Goal: Task Accomplishment & Management: Manage account settings

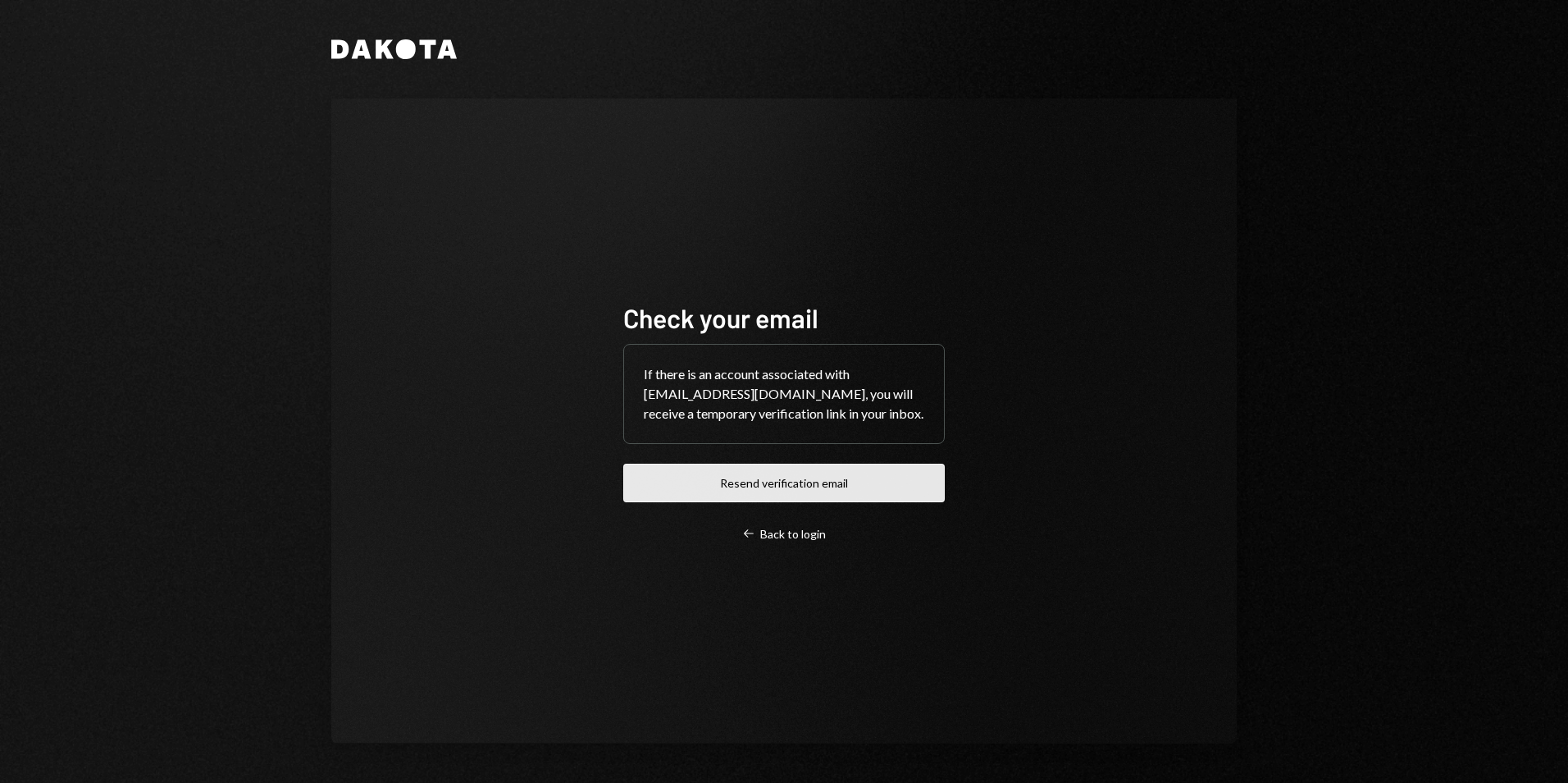
click at [771, 474] on button "Resend verification email" at bounding box center [784, 482] width 322 height 38
click at [580, 384] on div "Check your email If there is an account associated with desterhuysen@leeward.ky…" at bounding box center [784, 420] width 906 height 645
drag, startPoint x: 750, startPoint y: 352, endPoint x: 771, endPoint y: 364, distance: 24.2
click at [747, 352] on div "If there is an account associated with [EMAIL_ADDRESS][DOMAIN_NAME], you will r…" at bounding box center [784, 393] width 320 height 98
click at [590, 505] on div "Check your email If there is an account associated with desterhuysen@leeward.ky…" at bounding box center [784, 420] width 906 height 645
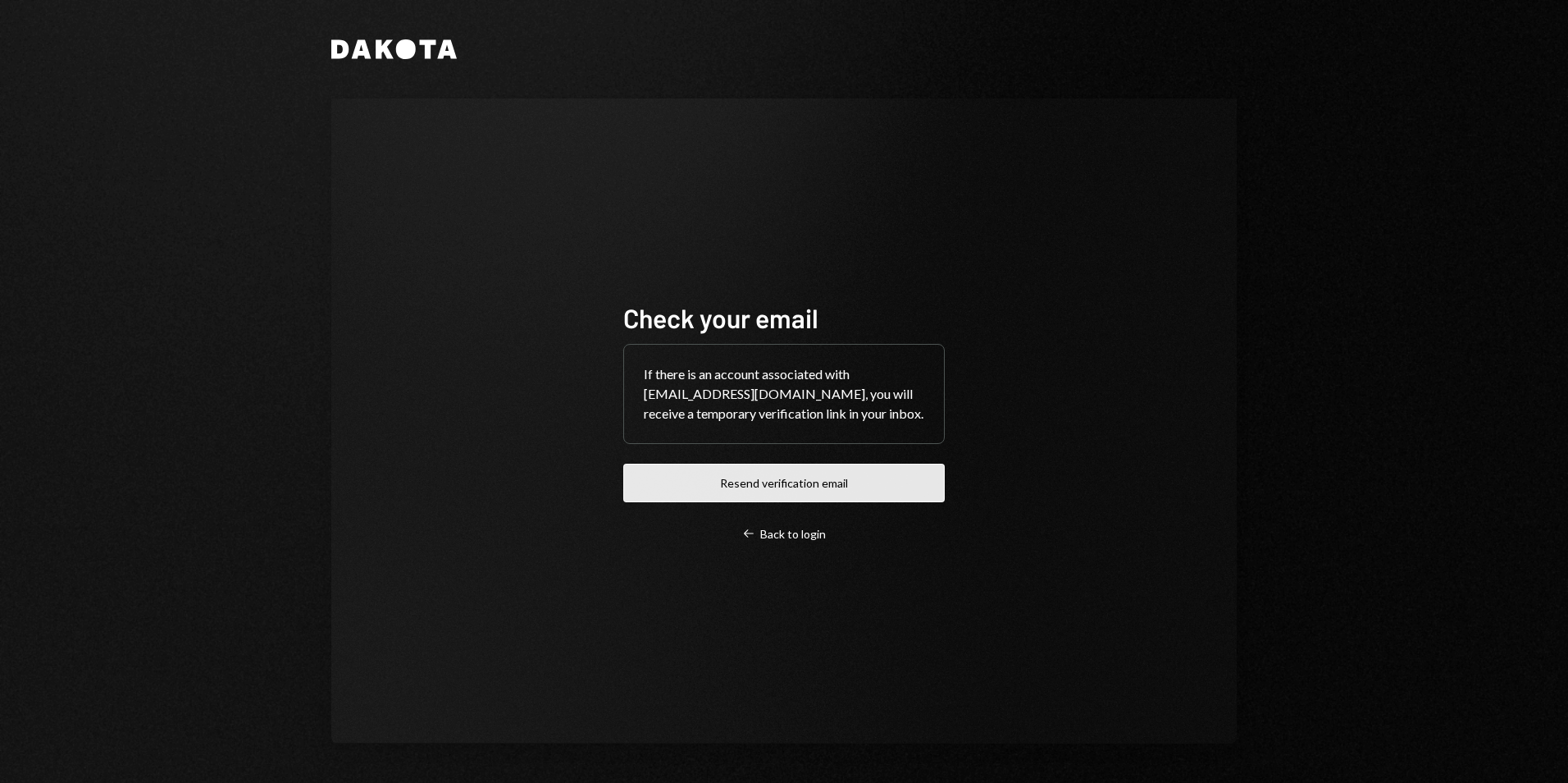
click at [730, 487] on button "Resend verification email" at bounding box center [784, 482] width 322 height 38
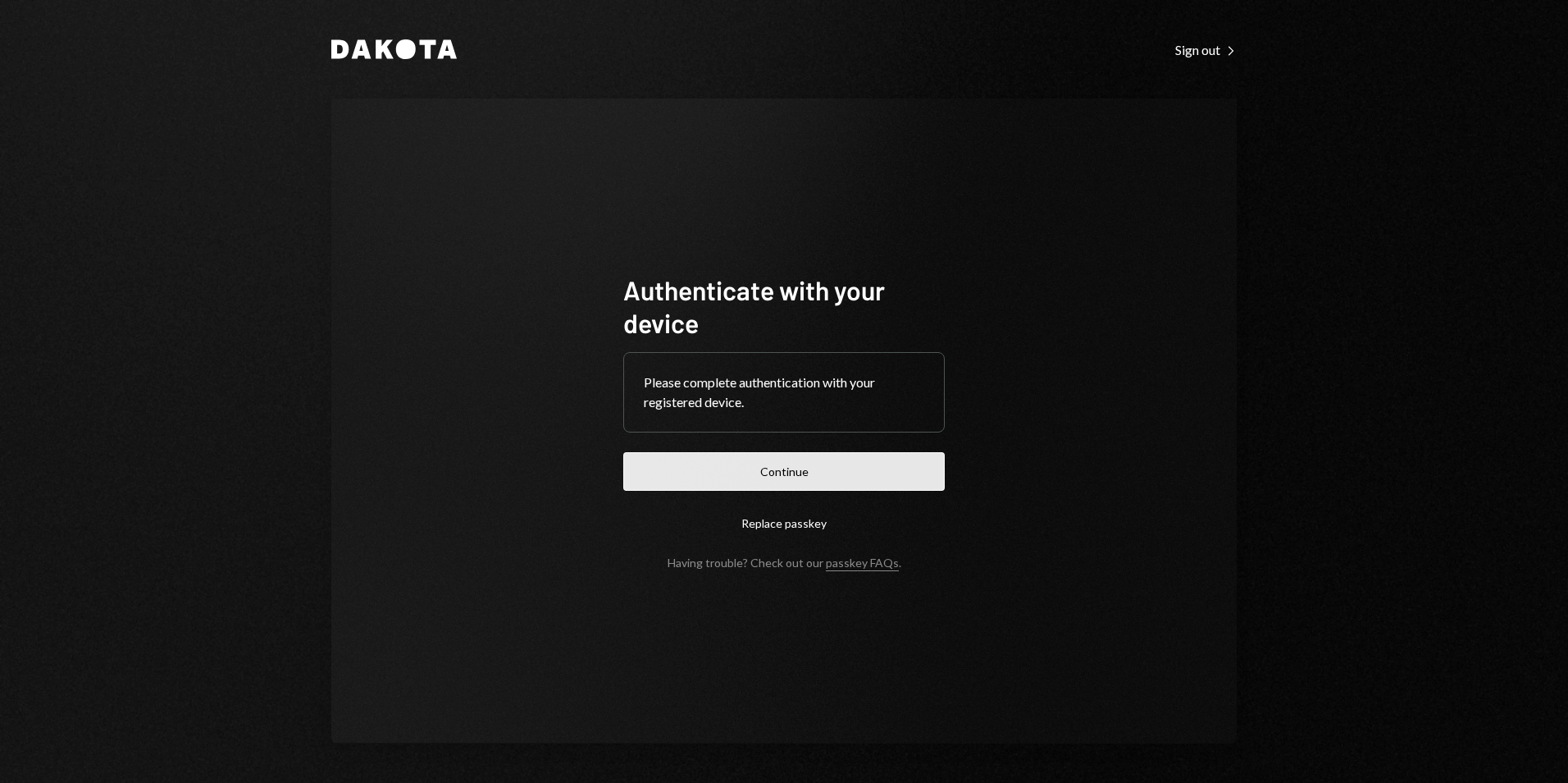
click at [786, 462] on button "Continue" at bounding box center [784, 471] width 322 height 38
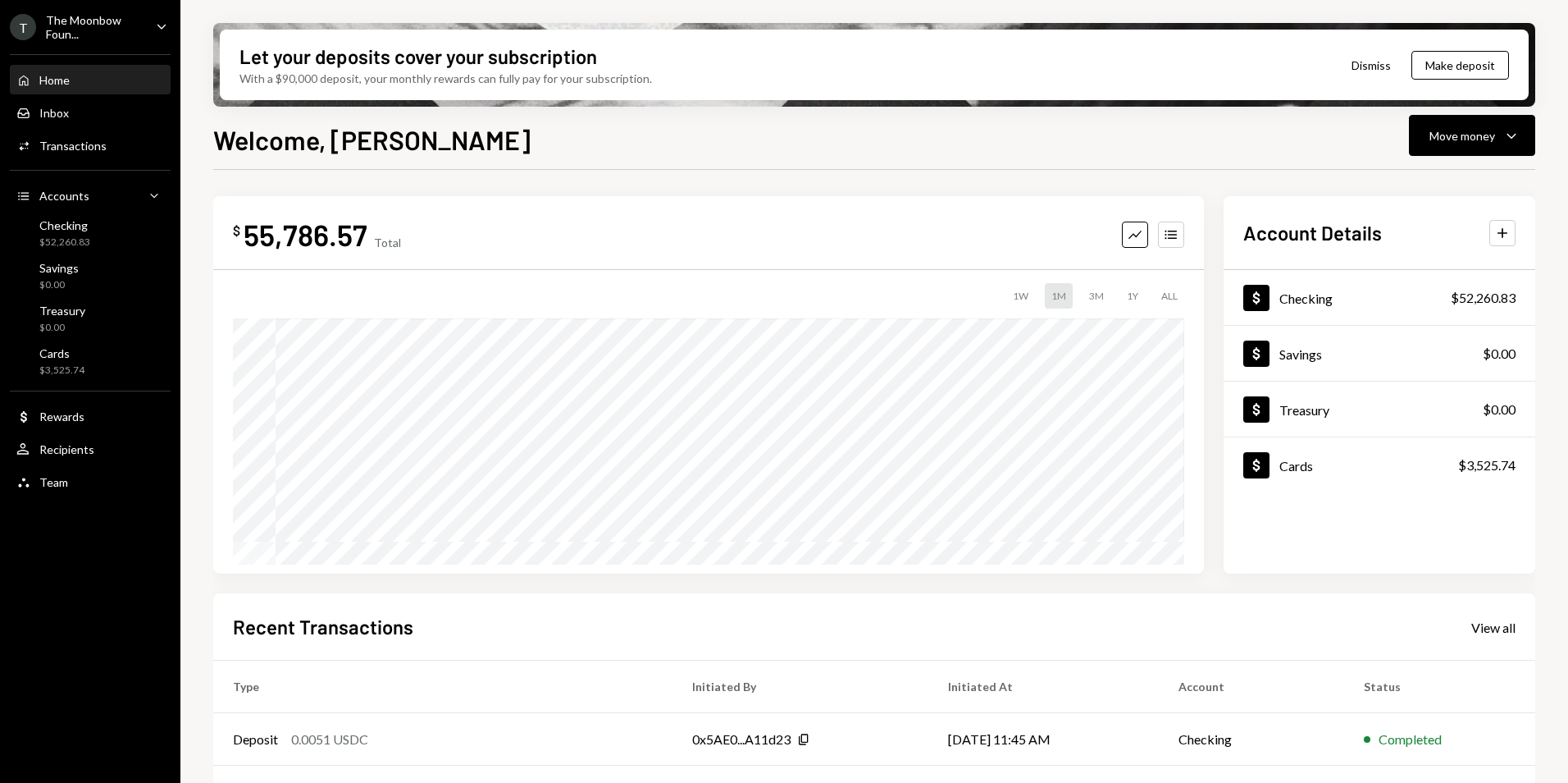
click at [110, 30] on div "The Moonbow Foun..." at bounding box center [94, 27] width 97 height 28
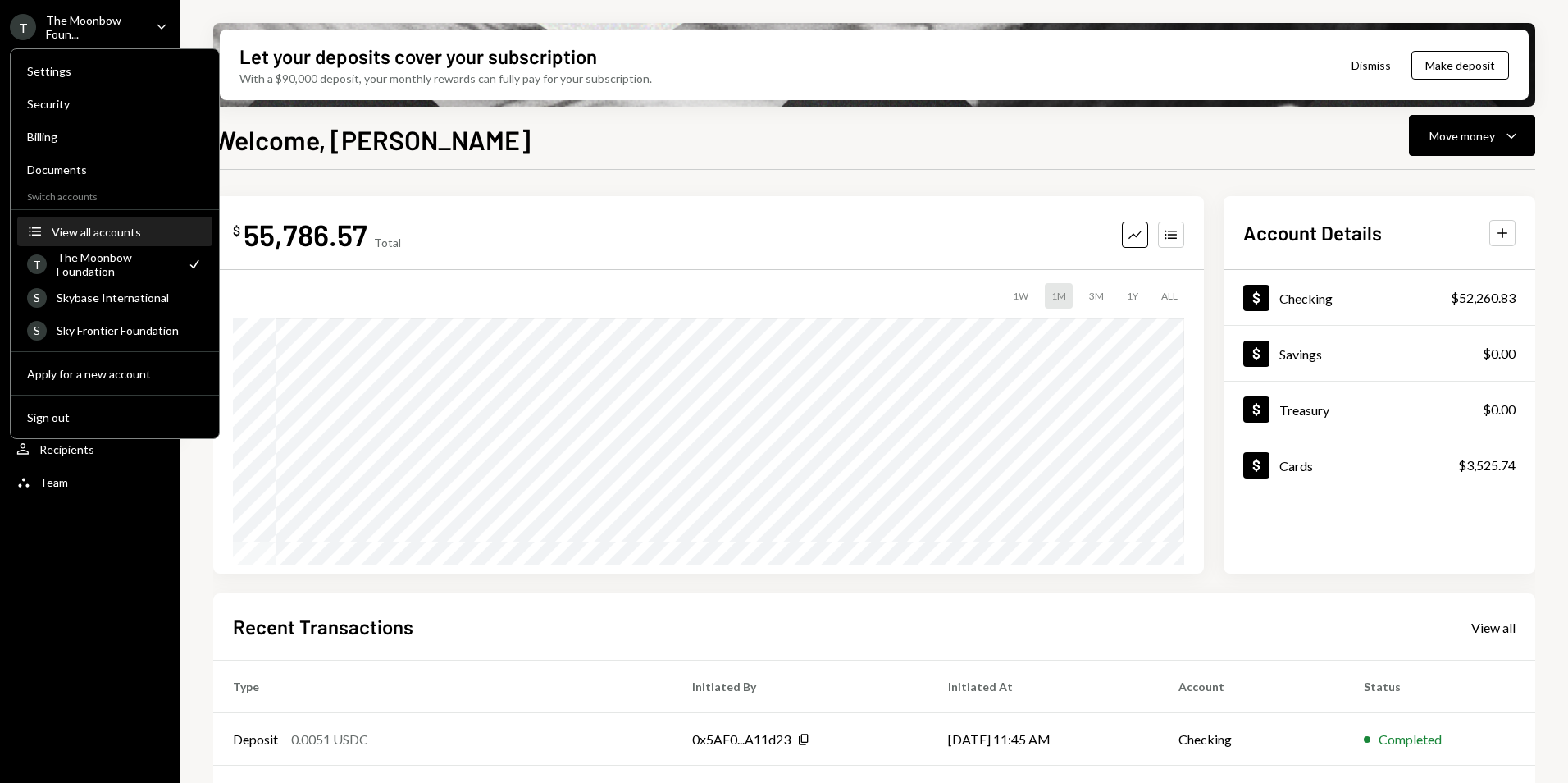
click at [78, 229] on div "View all accounts" at bounding box center [127, 232] width 151 height 14
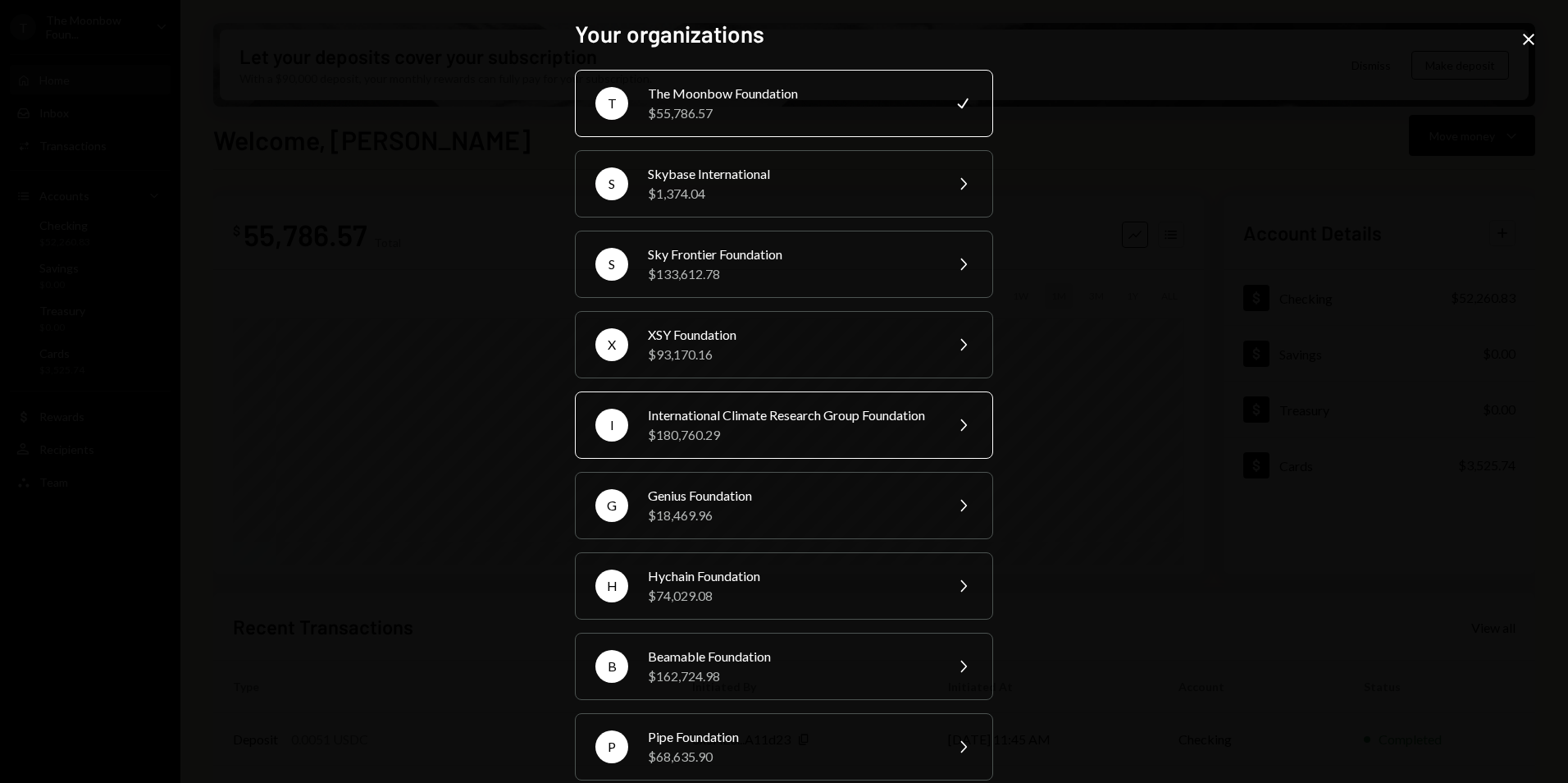
click at [723, 425] on div "International Climate Research Group Foundation" at bounding box center [791, 415] width 285 height 20
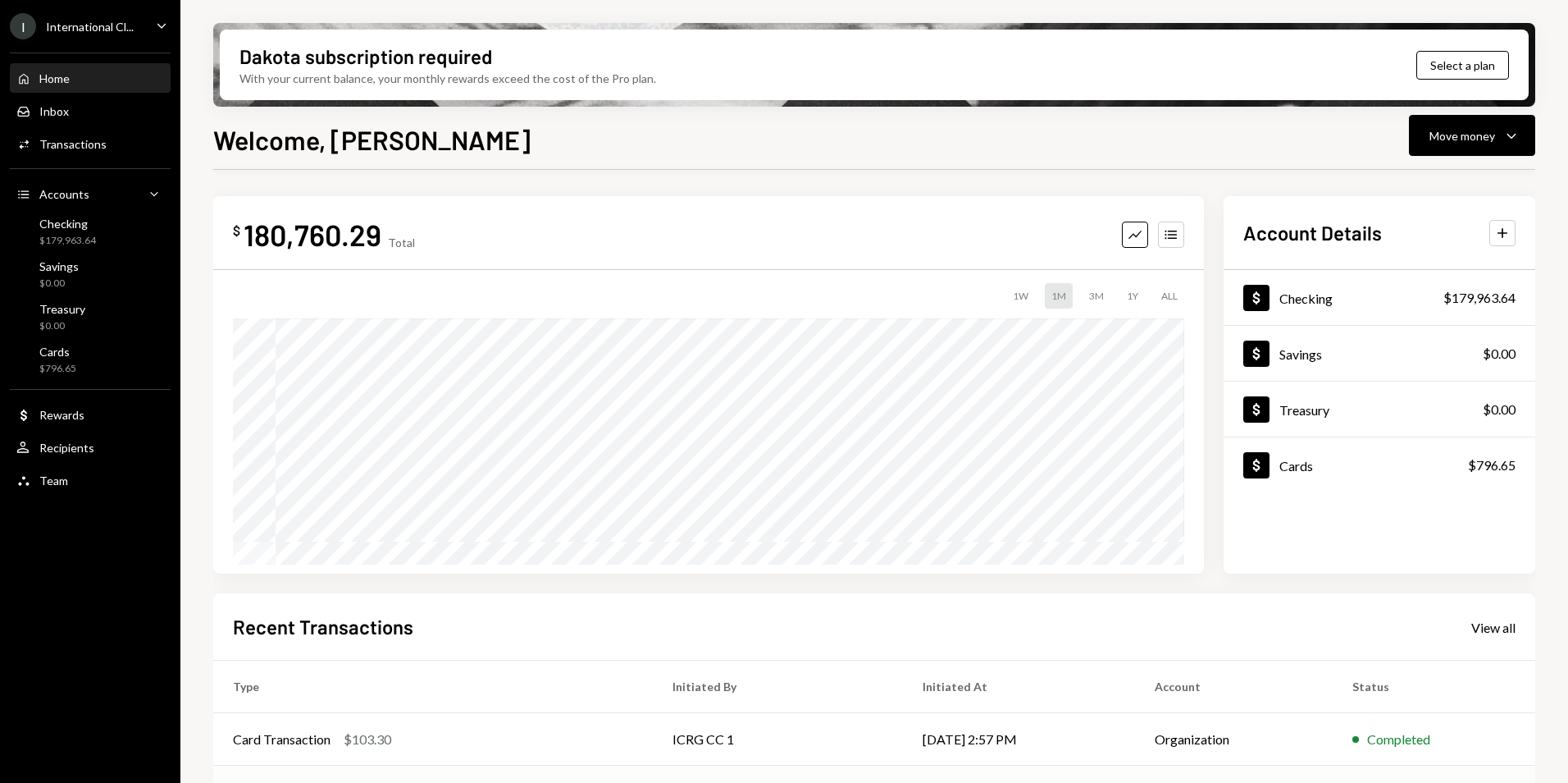
scroll to position [207, 0]
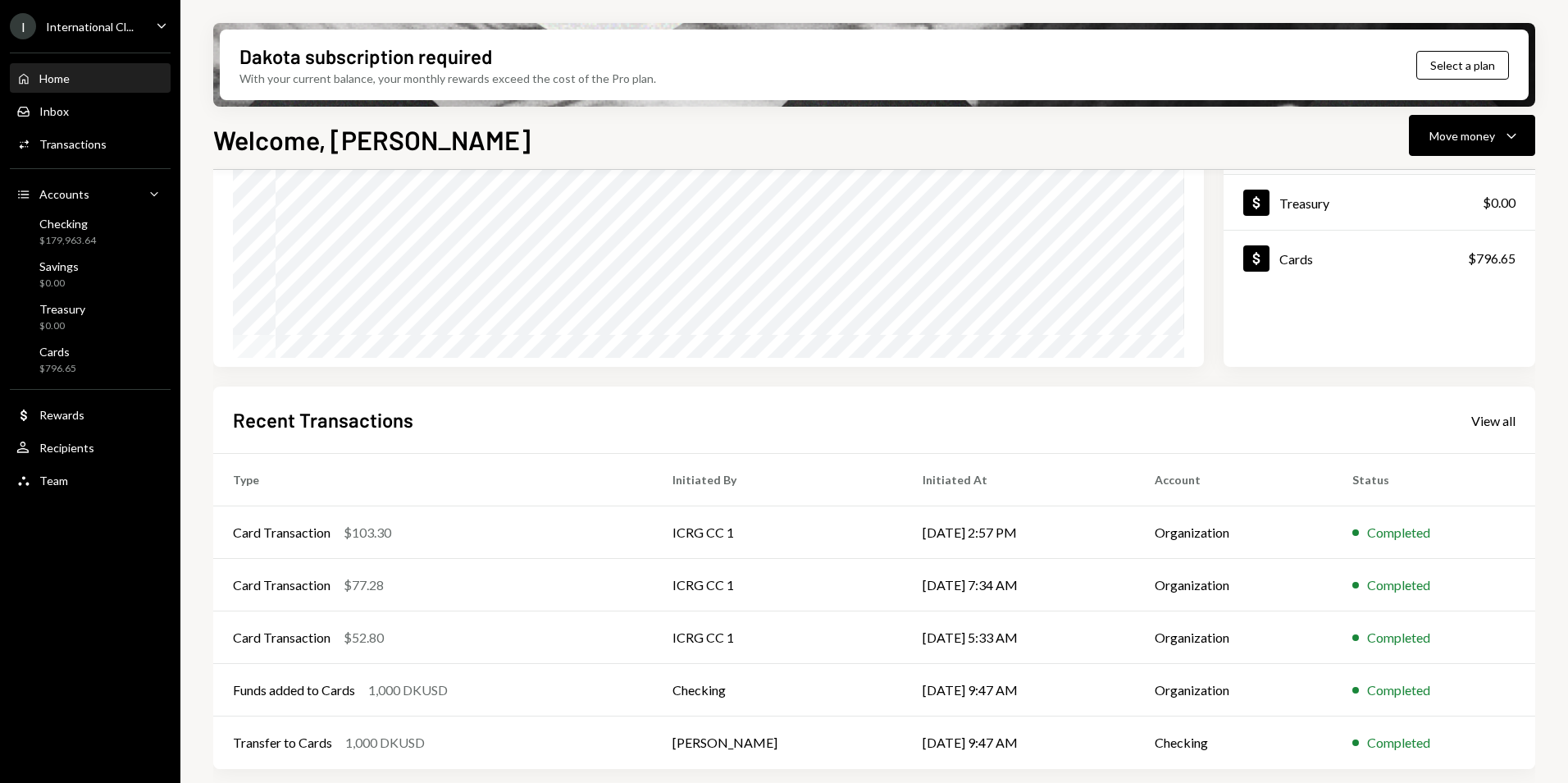
drag, startPoint x: 1474, startPoint y: 418, endPoint x: 1410, endPoint y: 430, distance: 65.1
click at [1474, 418] on div "View all" at bounding box center [1494, 421] width 45 height 16
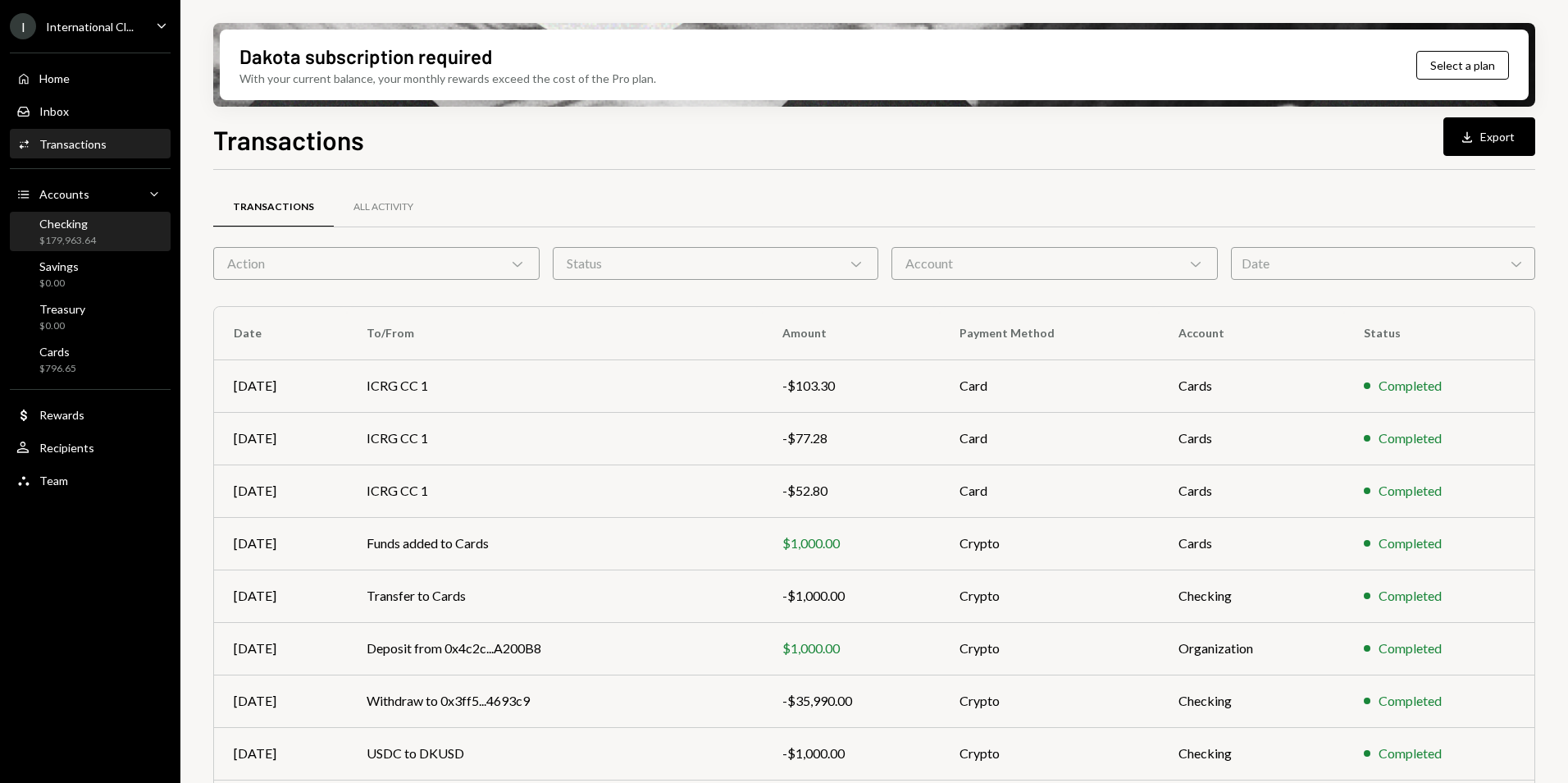
click at [61, 222] on div "Checking" at bounding box center [67, 224] width 56 height 14
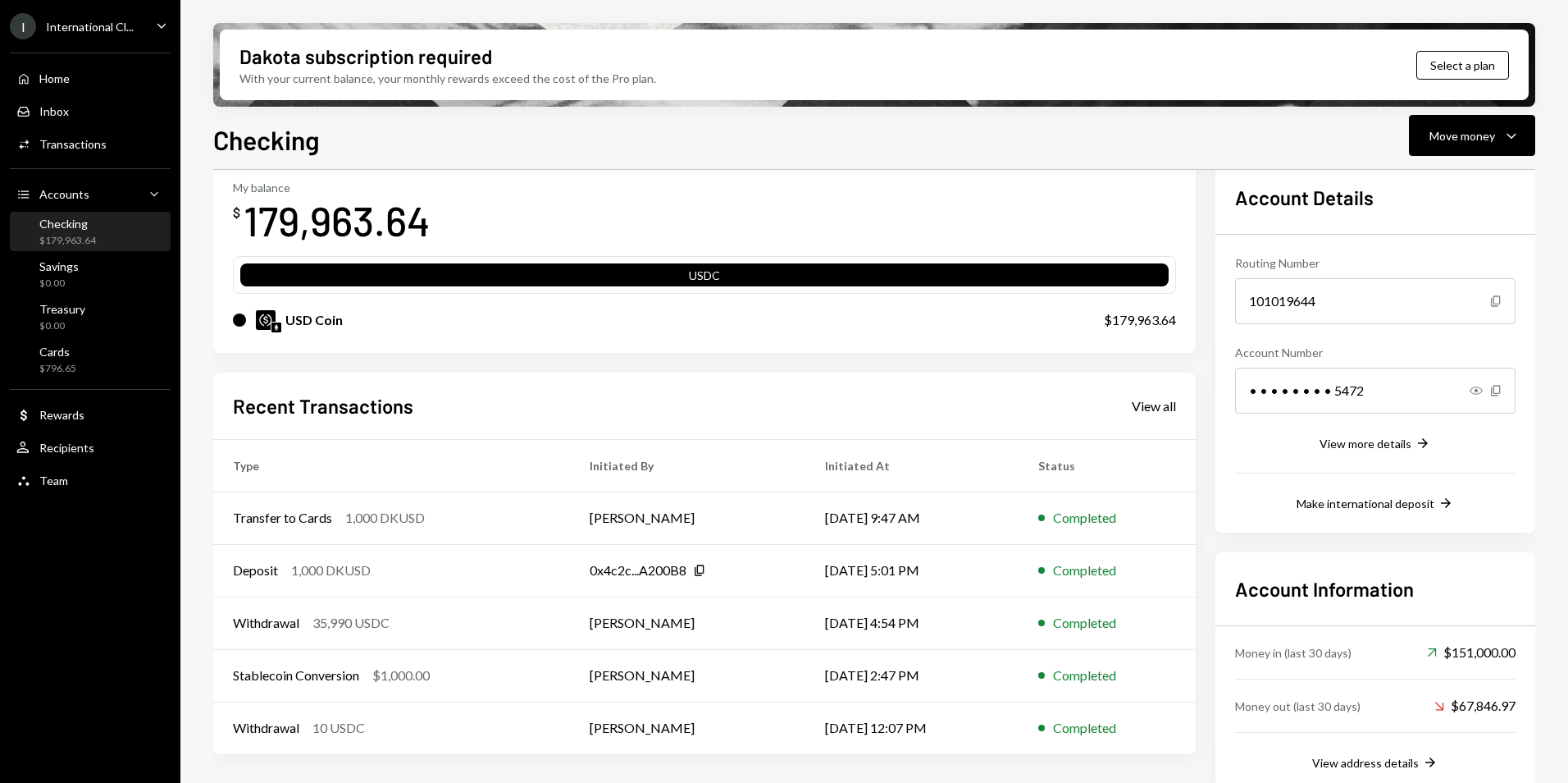
scroll to position [109, 0]
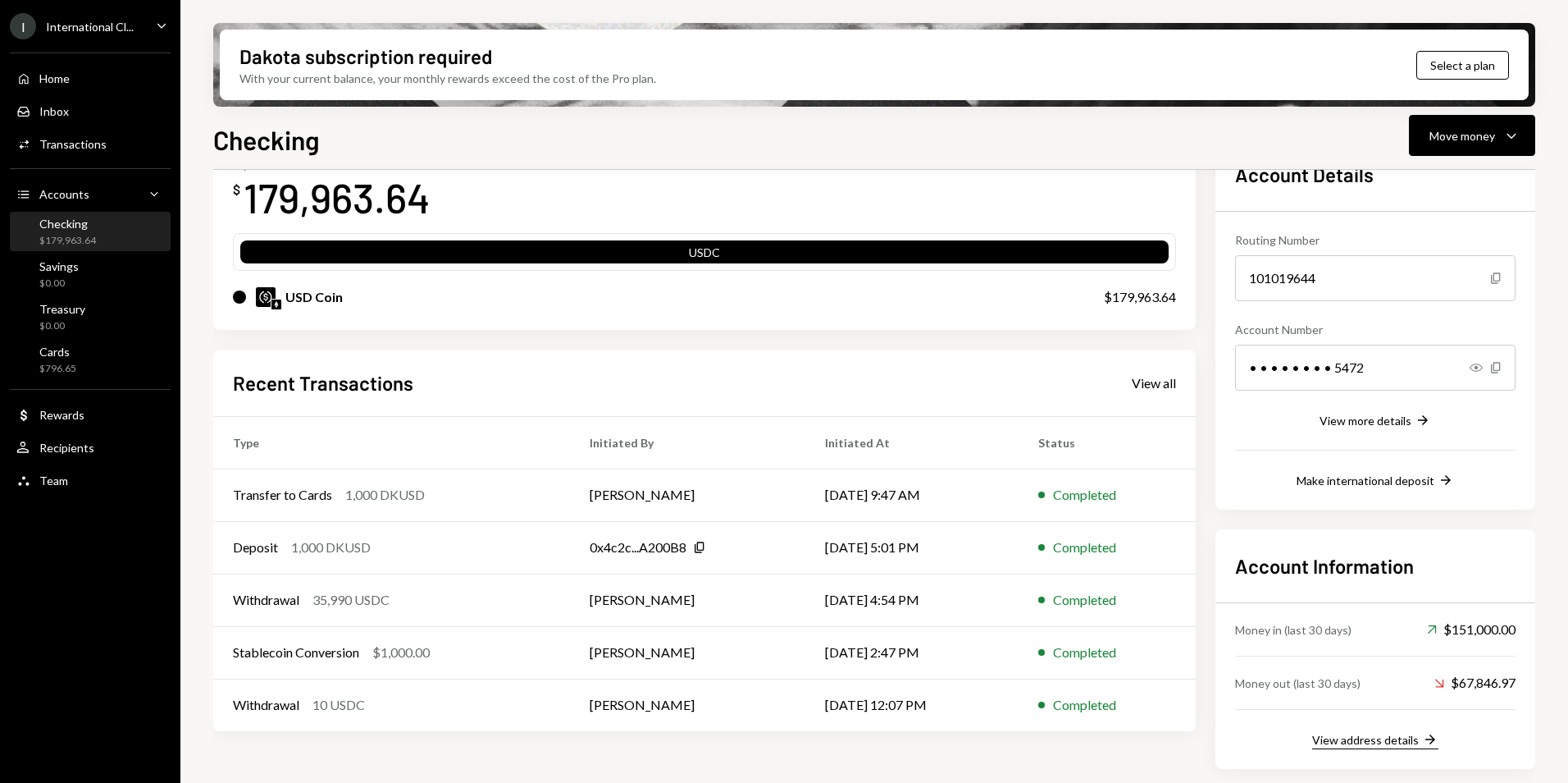
click at [1383, 739] on div "View address details" at bounding box center [1366, 740] width 107 height 14
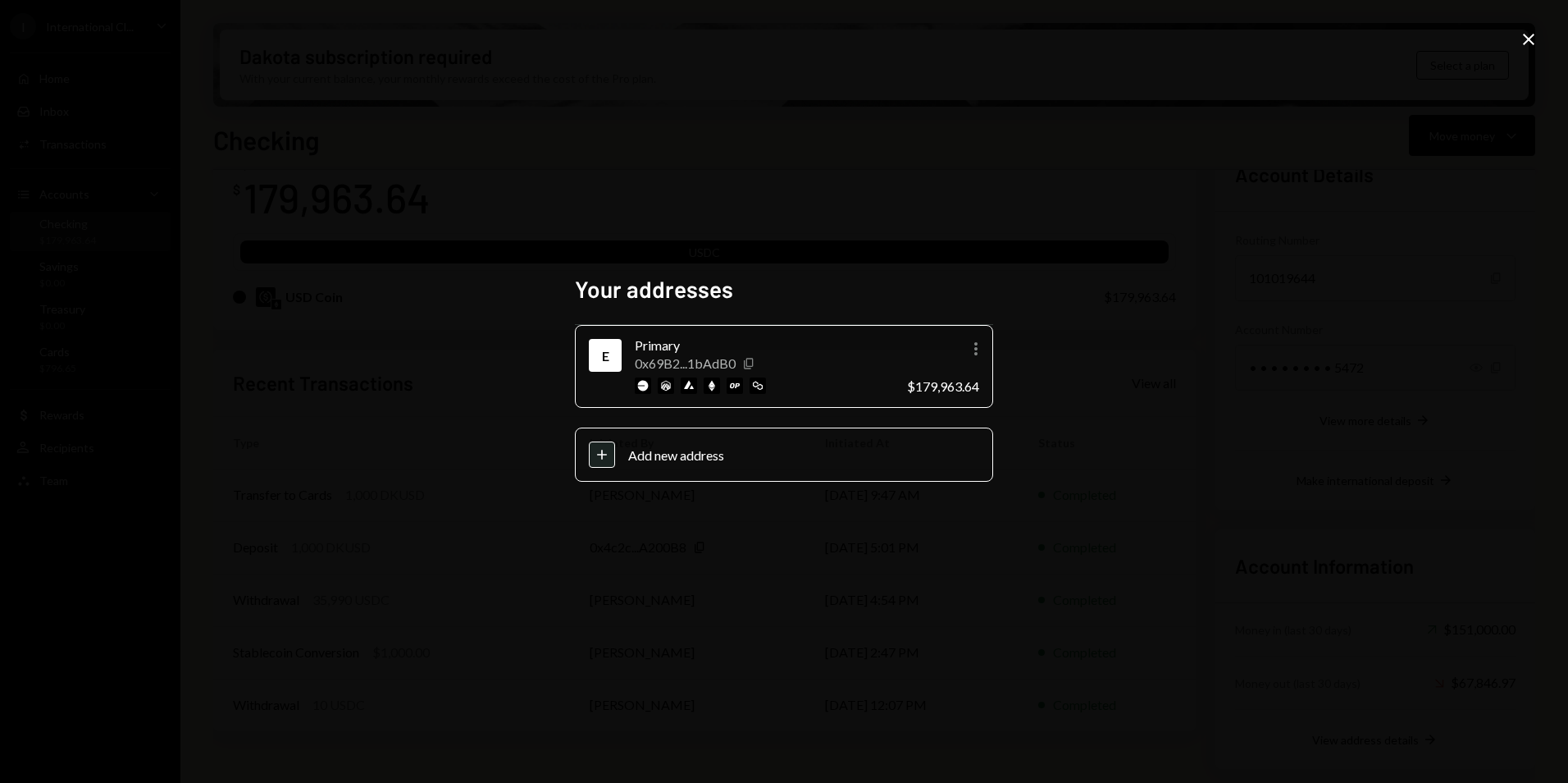
click at [750, 360] on icon "Copy" at bounding box center [749, 363] width 13 height 13
click at [1534, 39] on icon "Close" at bounding box center [1529, 39] width 20 height 20
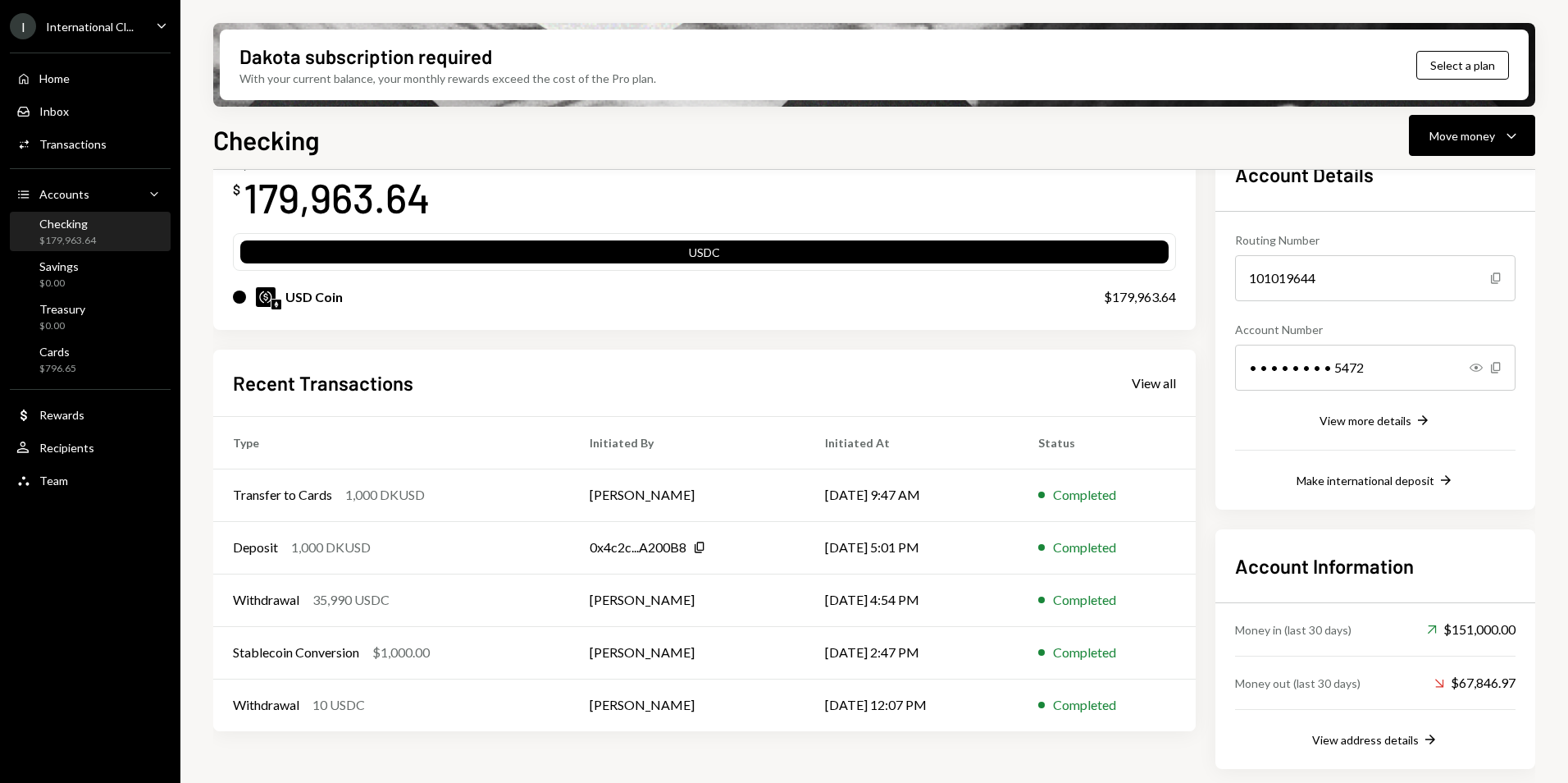
click at [606, 138] on div "Checking Move money Caret Down" at bounding box center [874, 137] width 1322 height 36
click at [1169, 383] on div "View all" at bounding box center [1154, 383] width 45 height 16
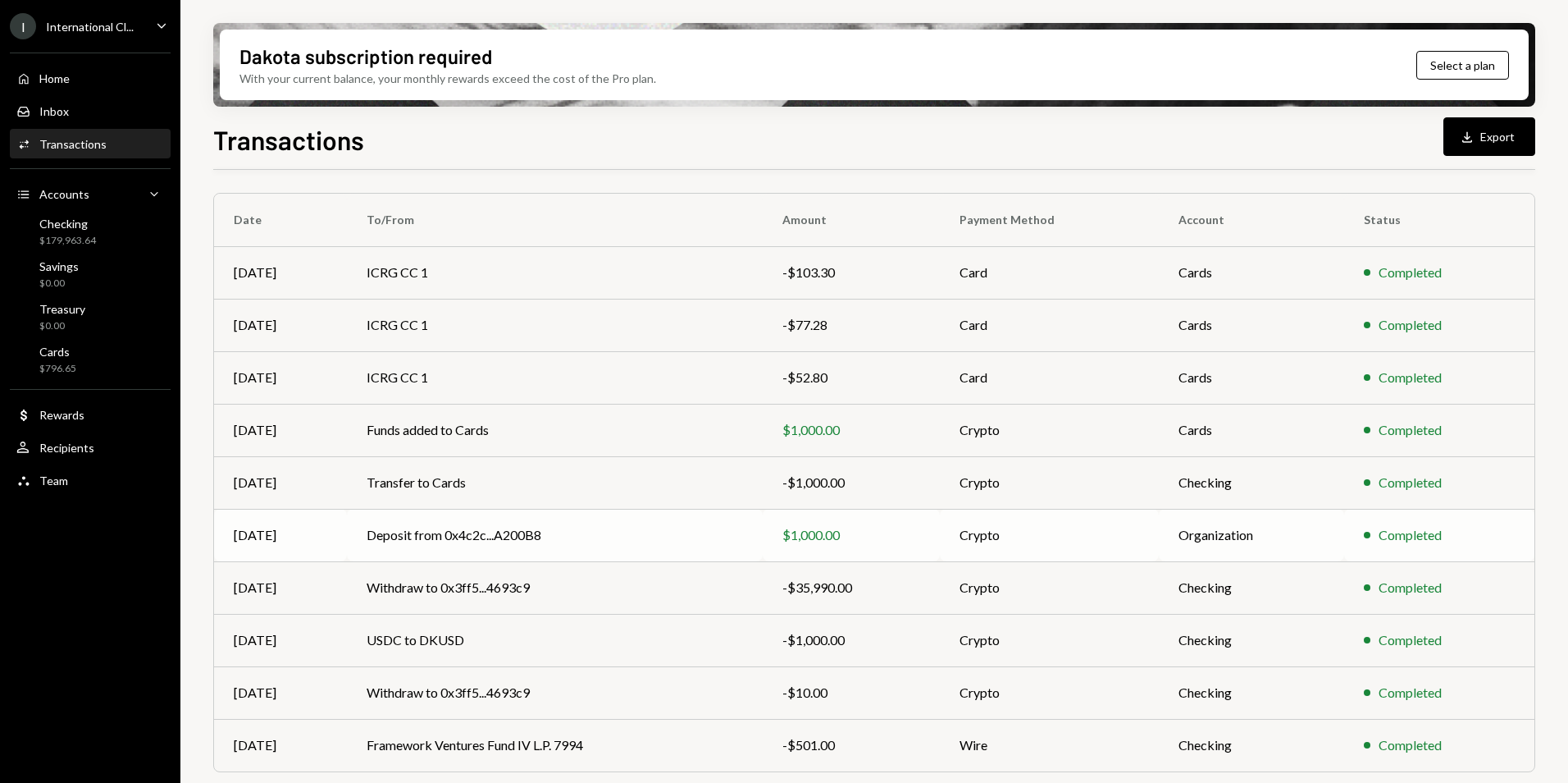
scroll to position [152, 0]
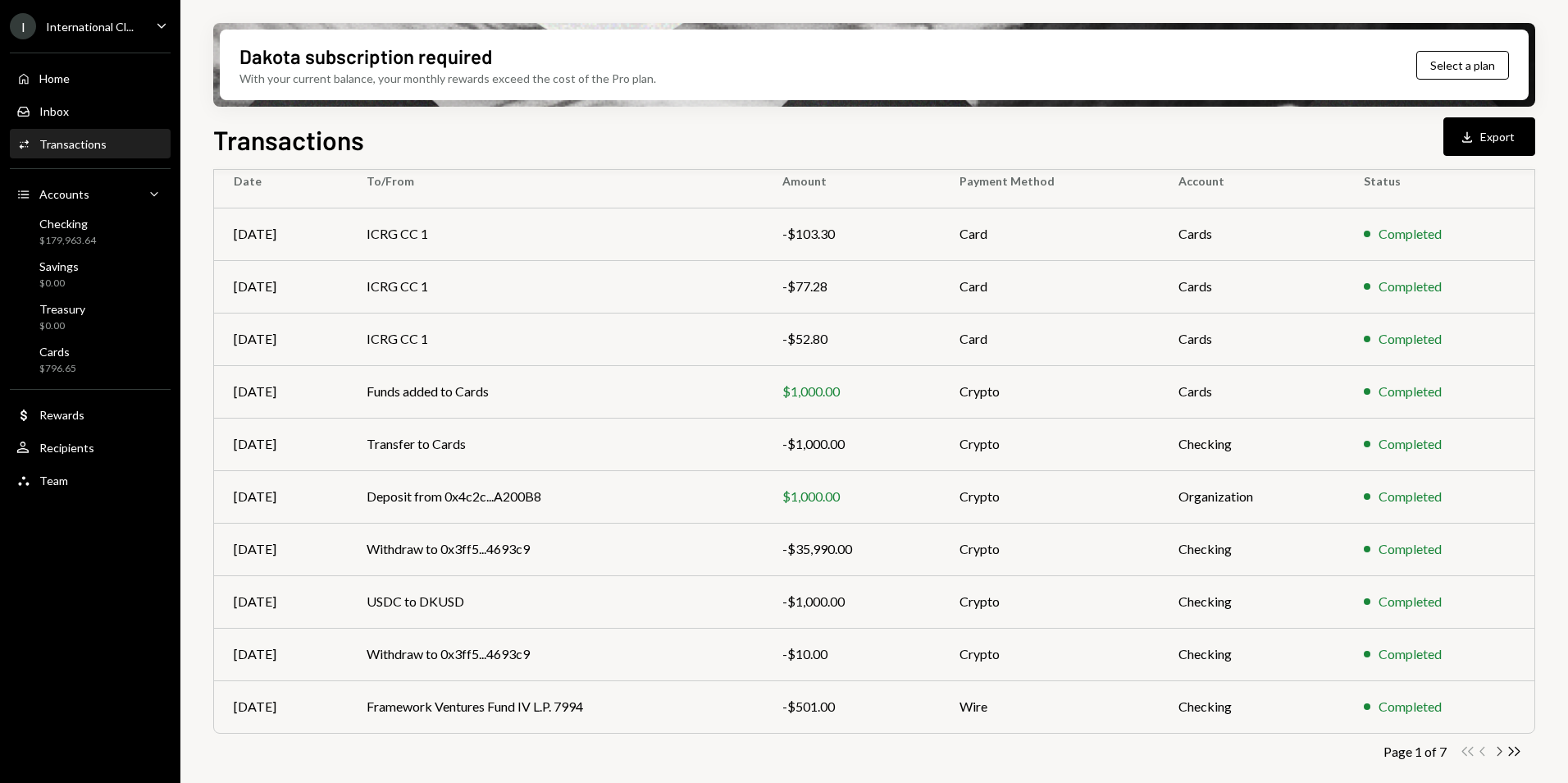
click at [1499, 752] on icon "Chevron Right" at bounding box center [1498, 751] width 15 height 15
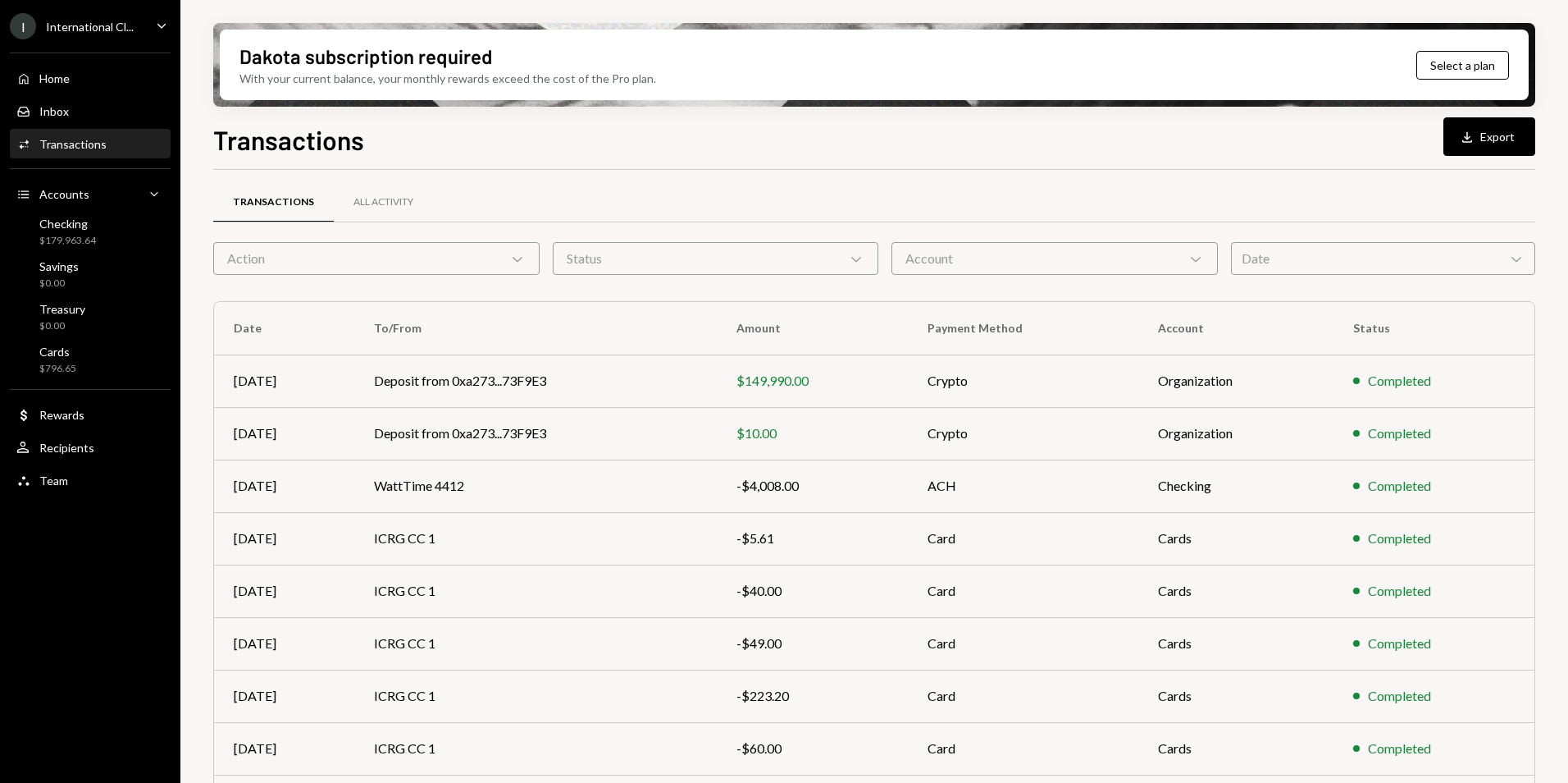
scroll to position [0, 0]
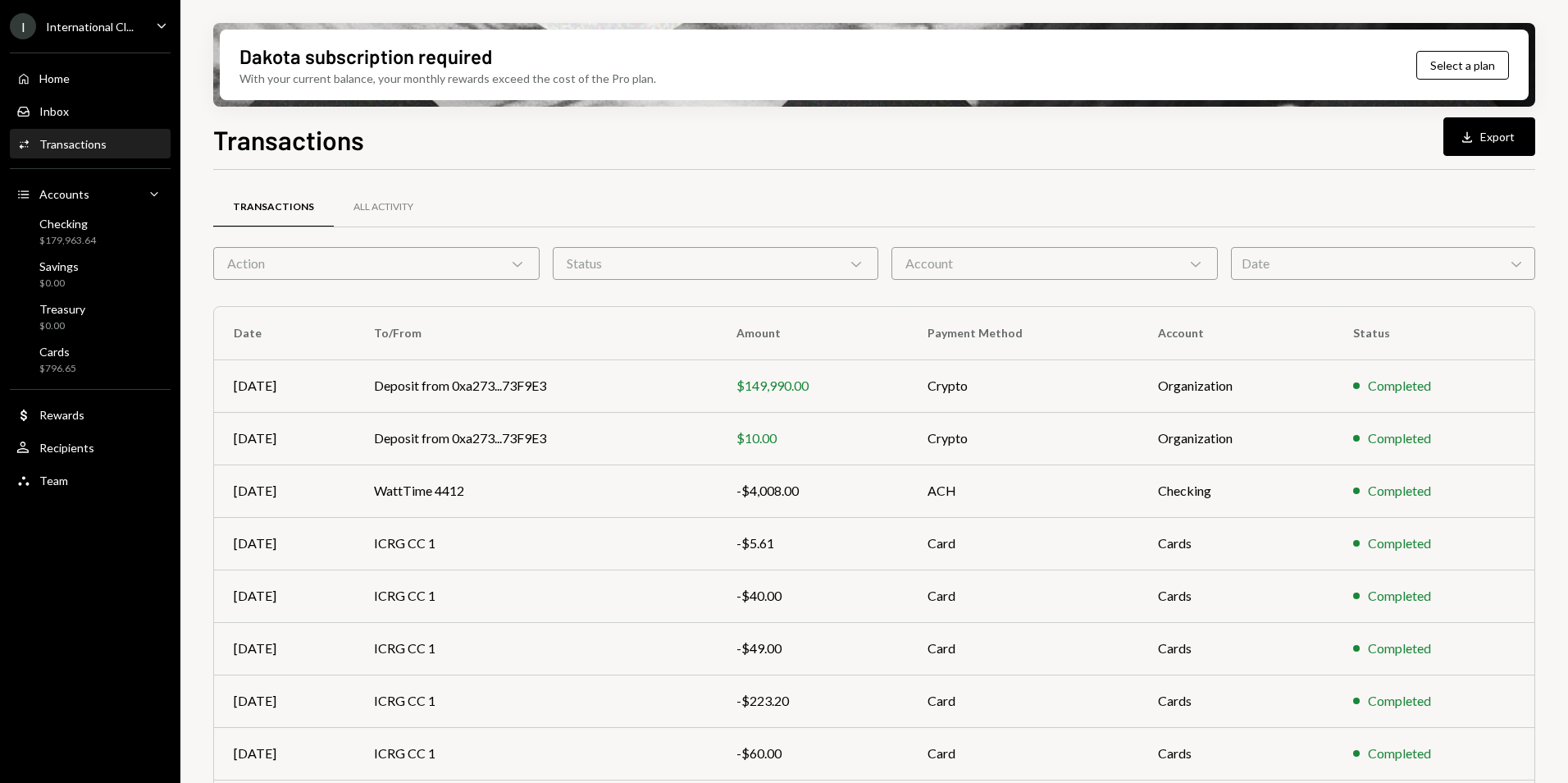
drag, startPoint x: 1300, startPoint y: 263, endPoint x: 1290, endPoint y: 267, distance: 10.8
click at [1301, 263] on div "Date Chevron Down" at bounding box center [1383, 263] width 304 height 33
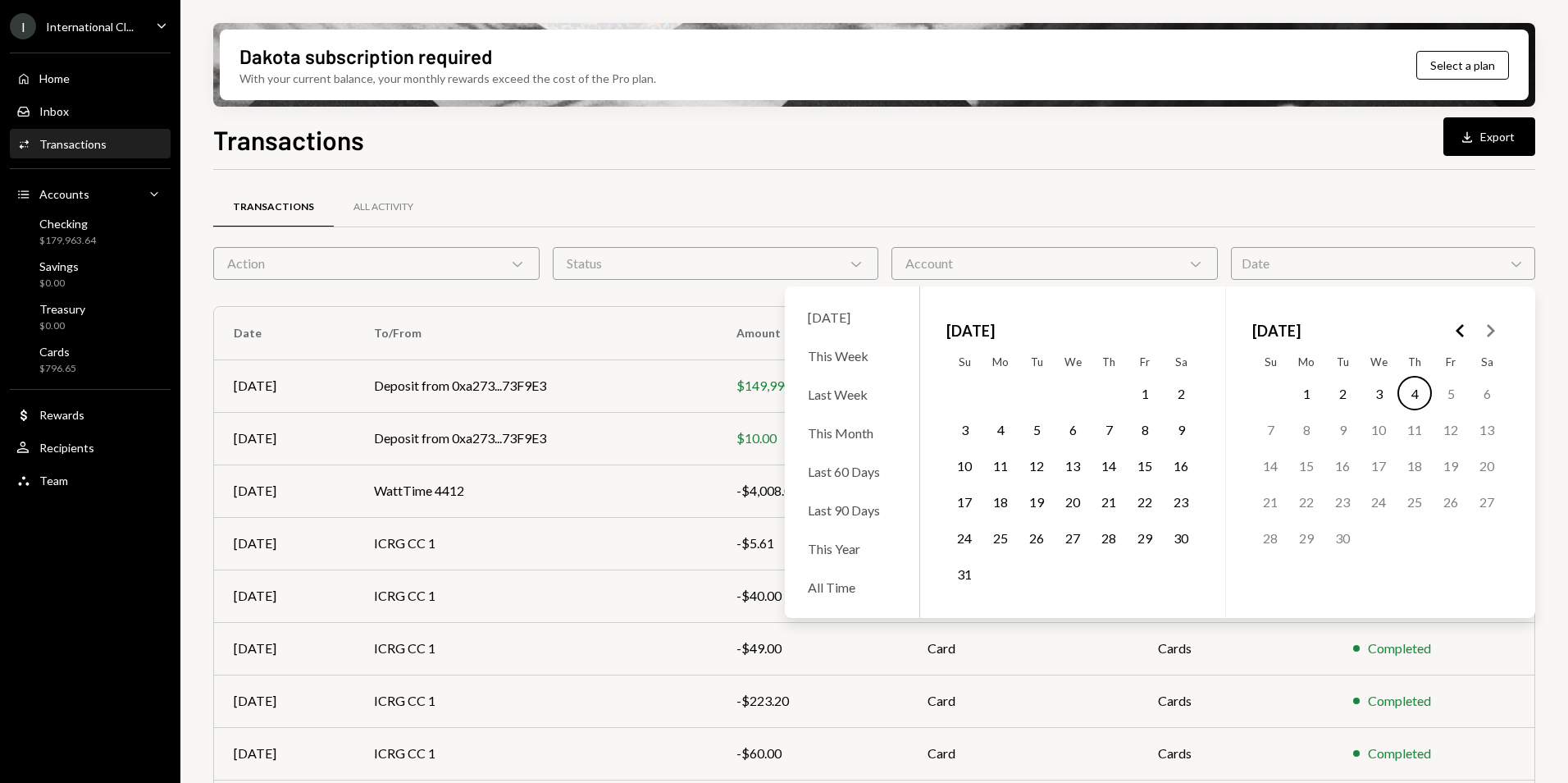
click at [1457, 332] on polygon "Go to the Previous Month" at bounding box center [1459, 330] width 8 height 13
click at [1492, 329] on polygon "Go to the Next Month" at bounding box center [1490, 330] width 8 height 13
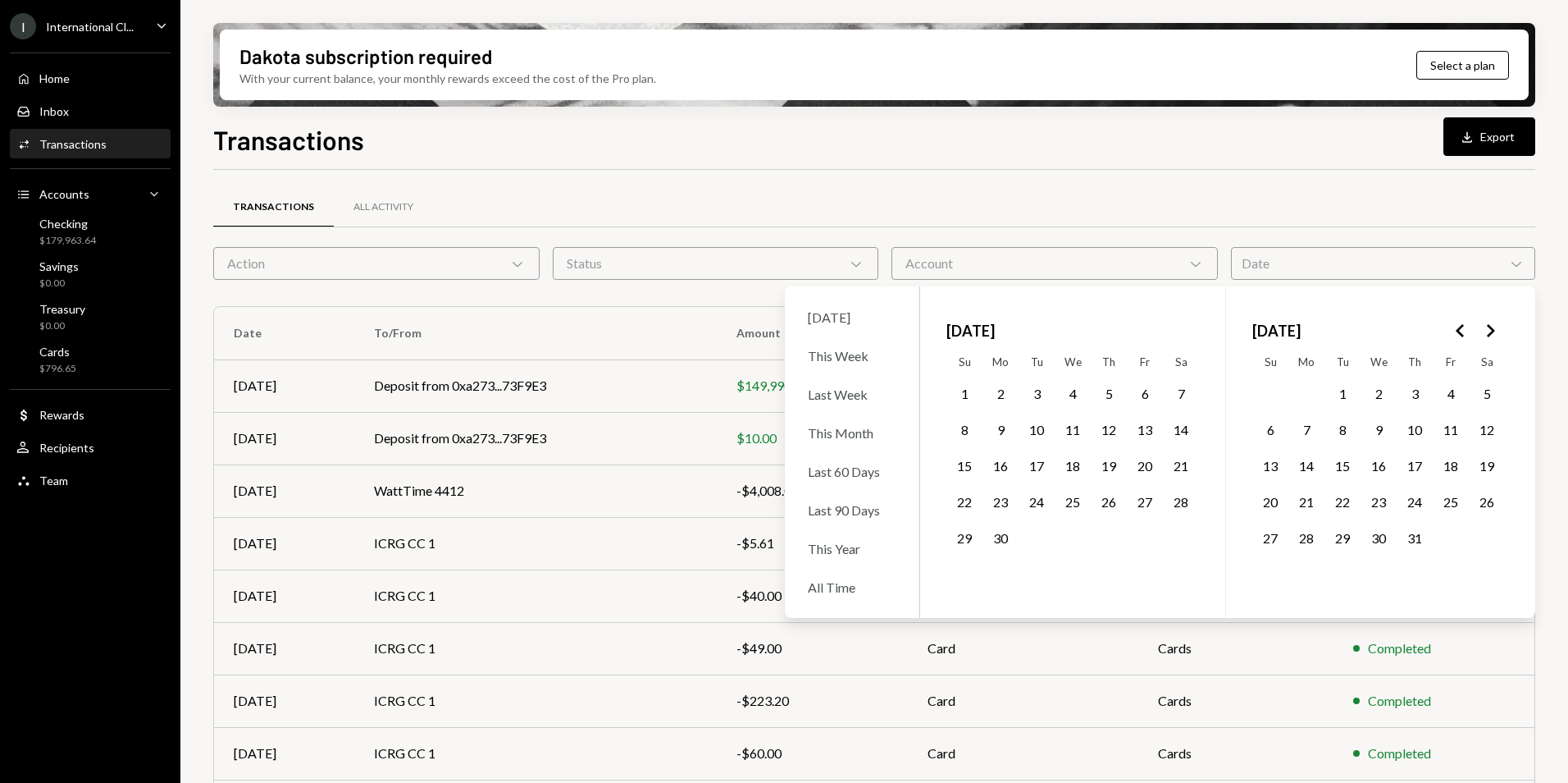
click at [1342, 540] on button "29" at bounding box center [1342, 537] width 35 height 35
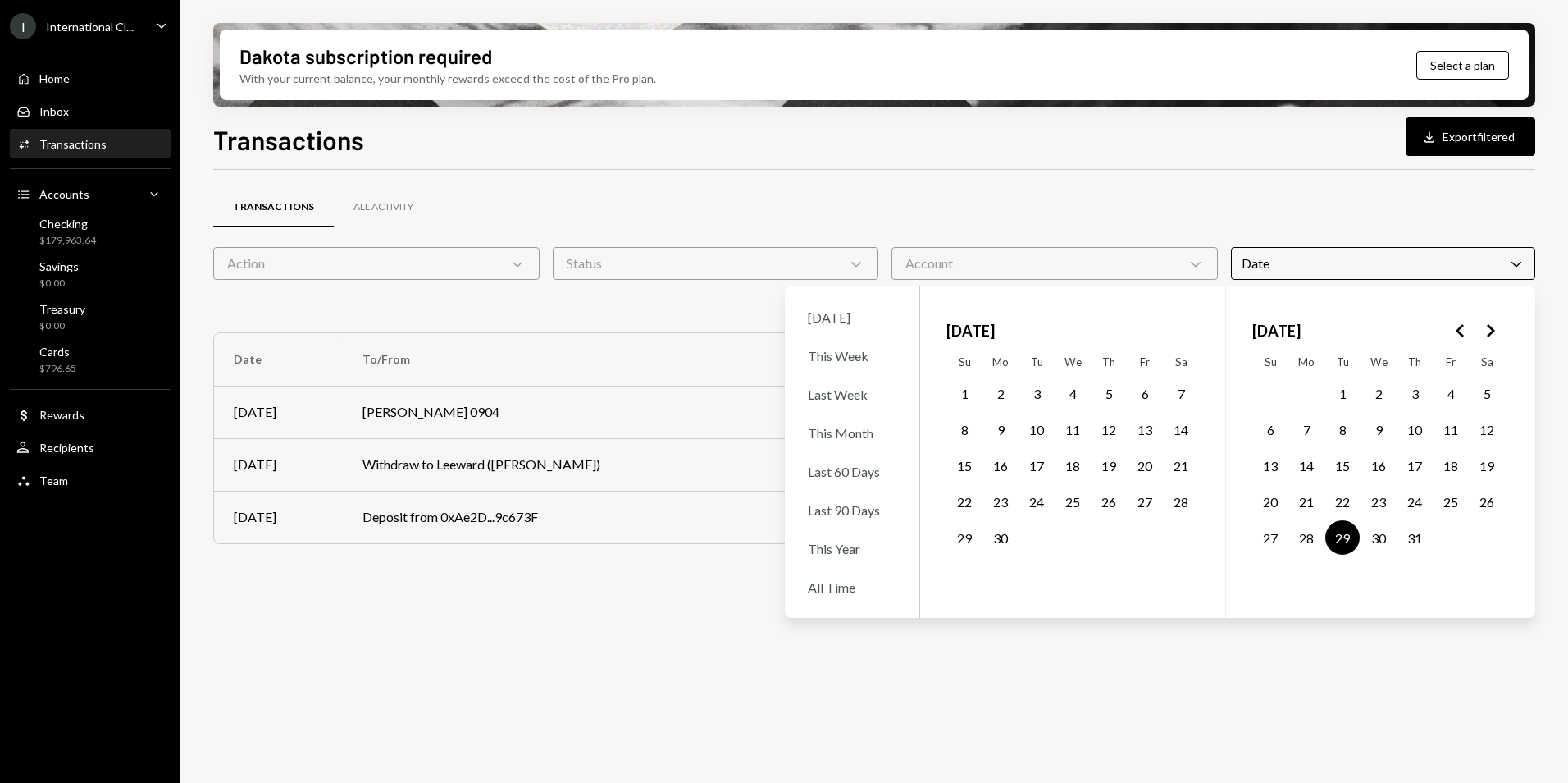
click at [1219, 179] on div "Transactions All Activity Action Chevron Down Status Chevron Down Account Chevr…" at bounding box center [874, 373] width 1322 height 407
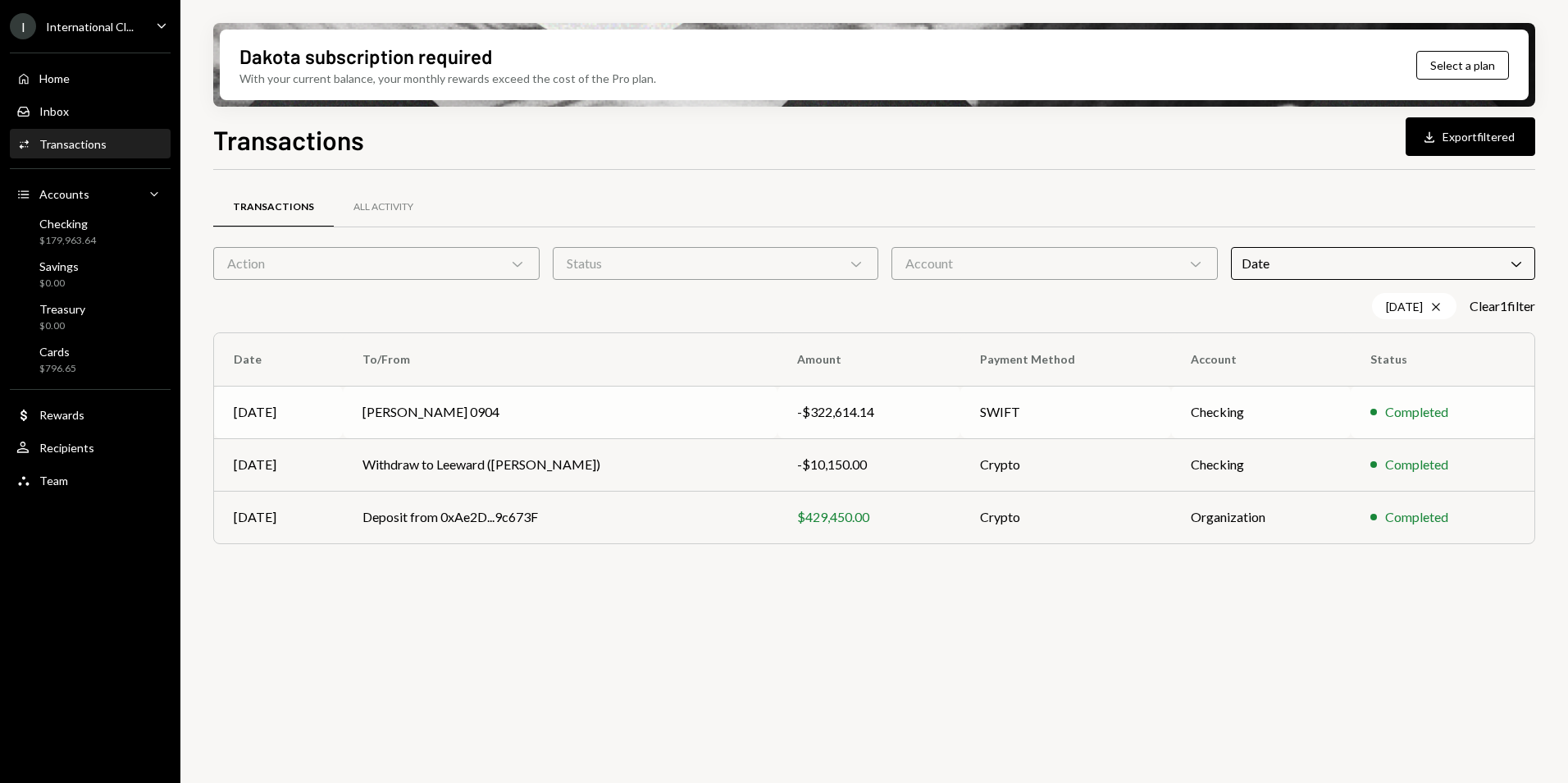
click at [797, 412] on div "-$322,614.14" at bounding box center [868, 412] width 144 height 20
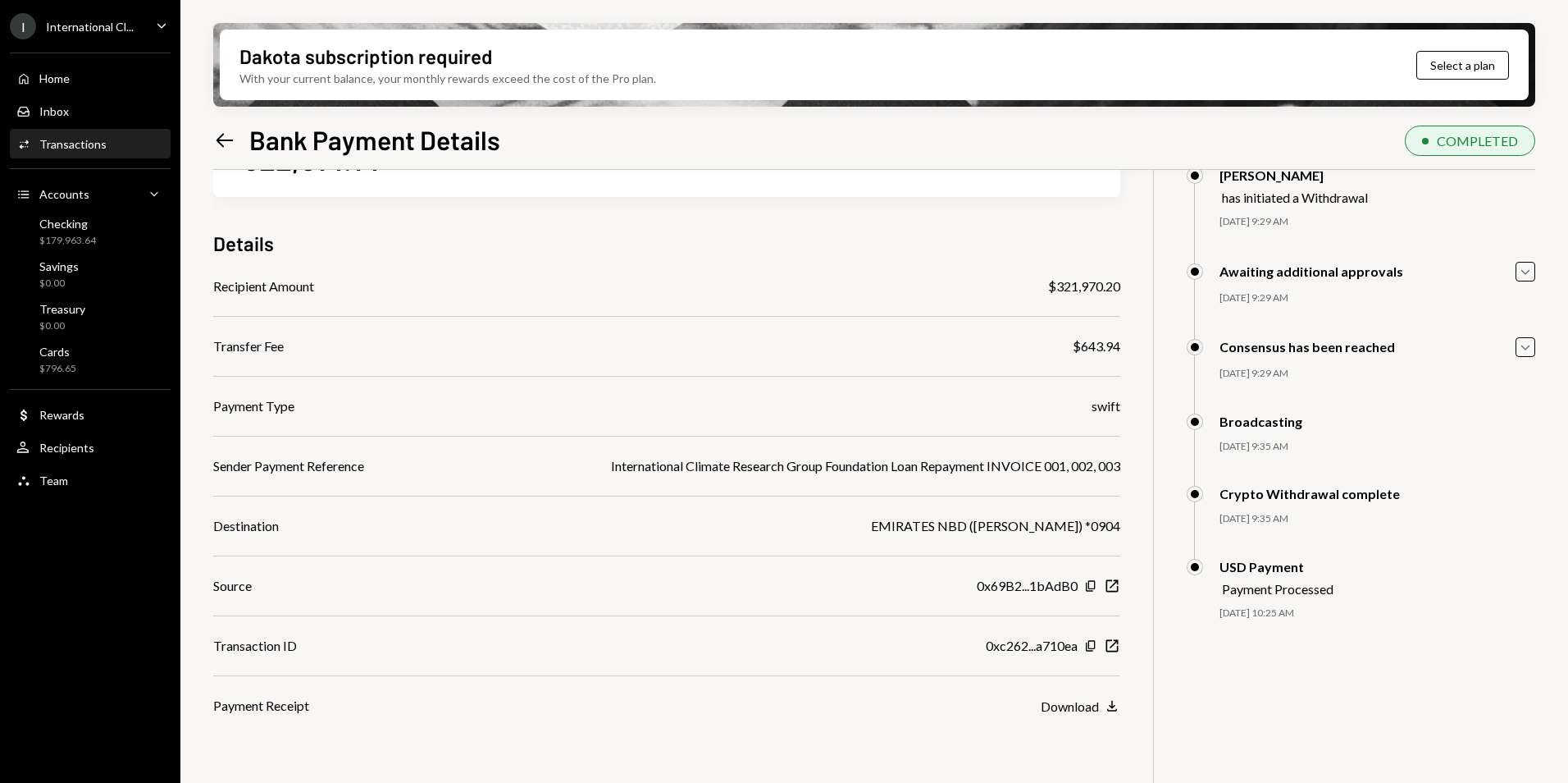
scroll to position [131, 0]
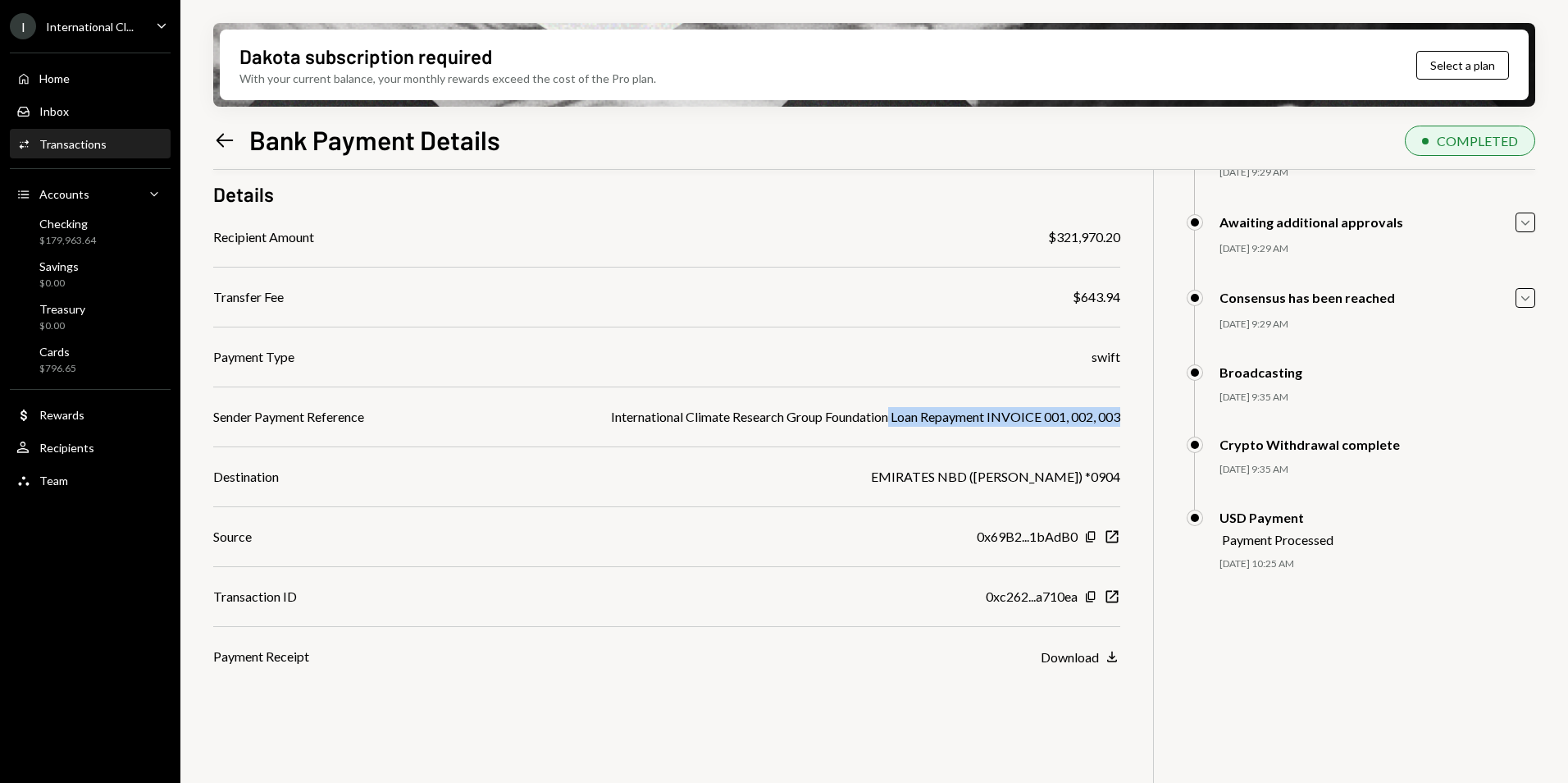
drag, startPoint x: 885, startPoint y: 416, endPoint x: 1129, endPoint y: 416, distance: 244.0
click at [1129, 416] on div "$ 322,614.14 322,614.14 USDC Details Recipient Amount $321,970.20 Transfer Fee …" at bounding box center [874, 430] width 1322 height 783
copy div "Loan Repayment INVOICE 001, 002, 003"
click at [231, 139] on icon at bounding box center [225, 140] width 17 height 14
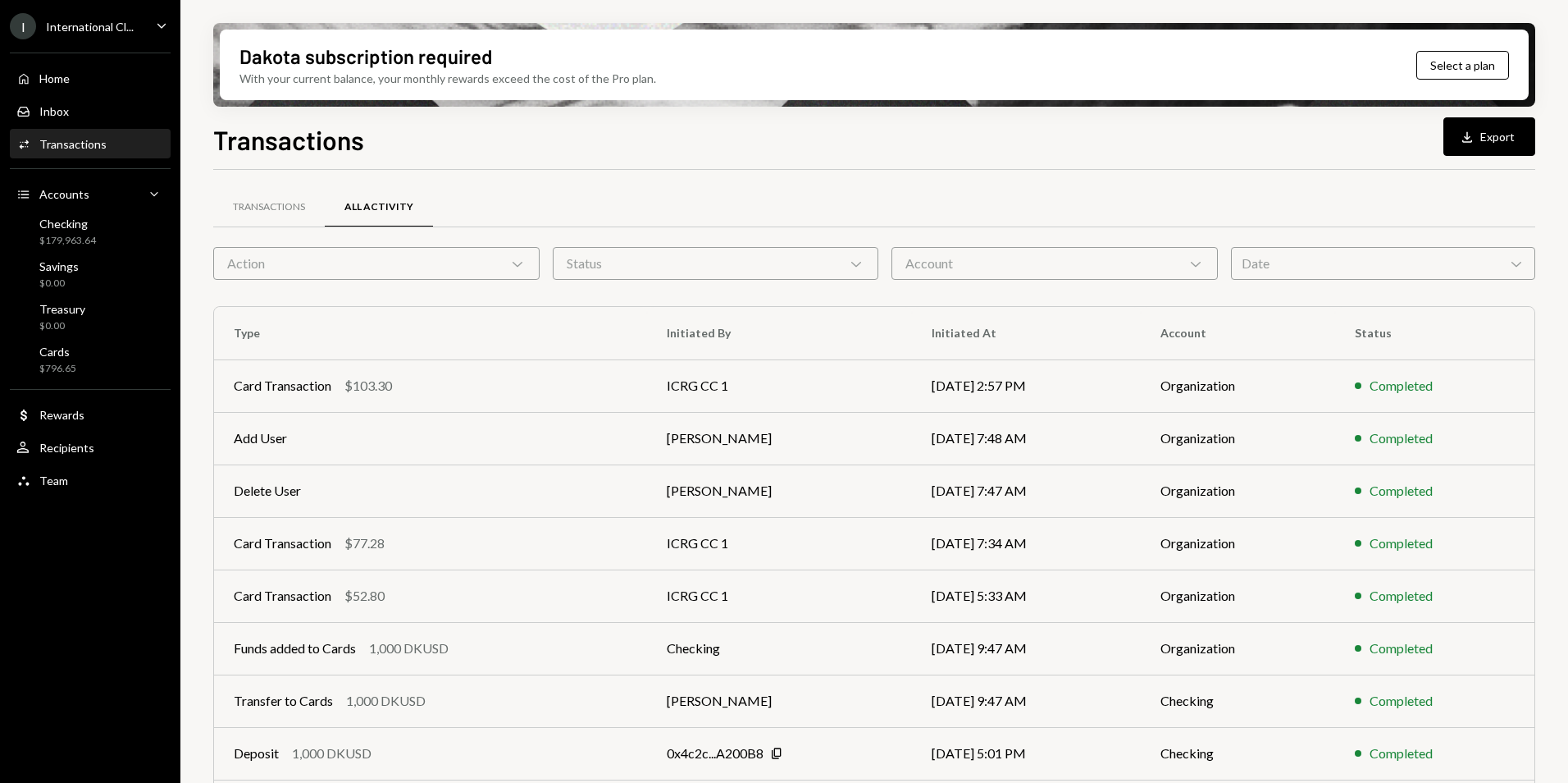
click at [1332, 269] on div "Date Chevron Down" at bounding box center [1383, 263] width 304 height 33
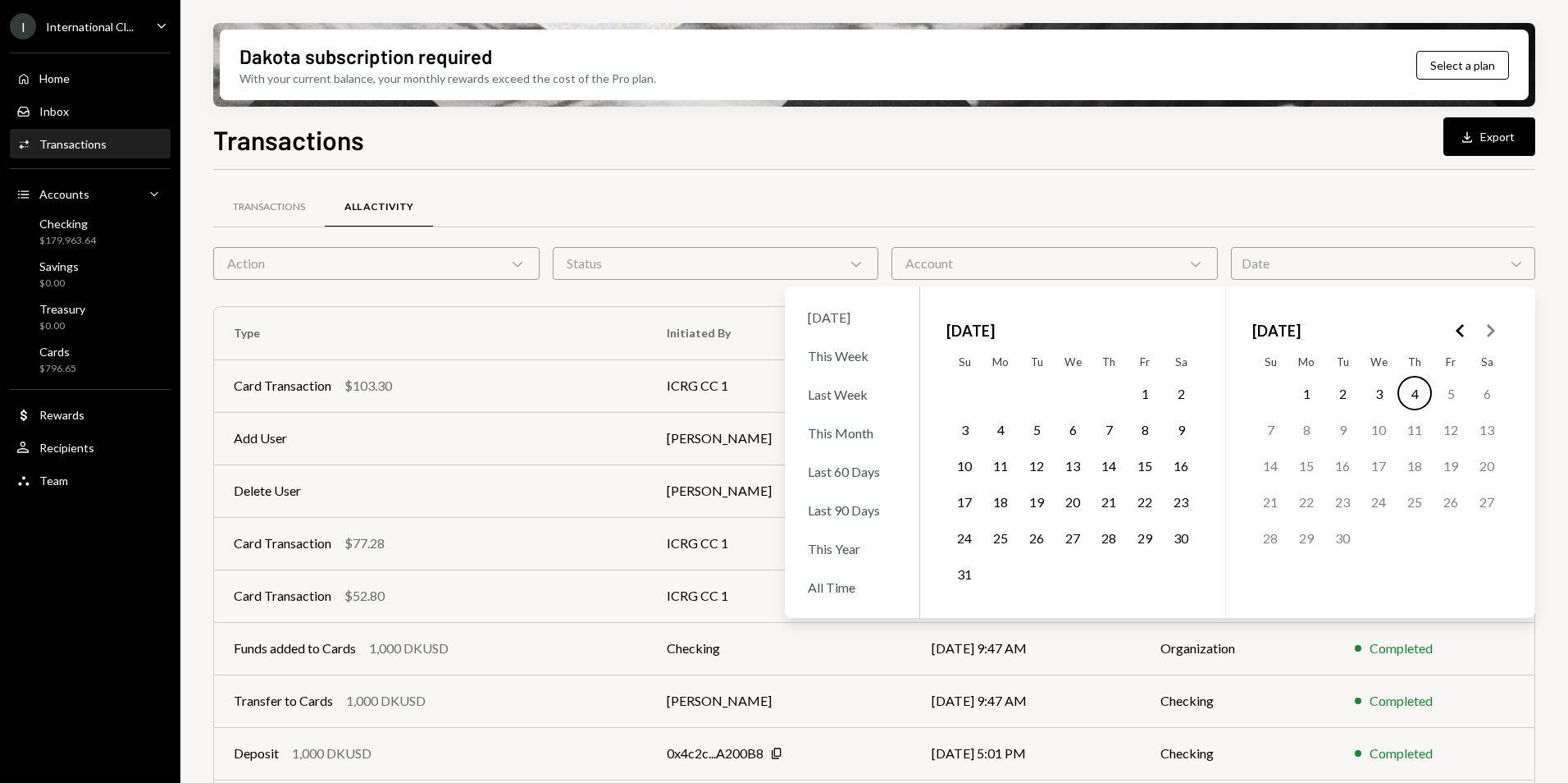
click at [1457, 331] on polygon "Go to the Previous Month" at bounding box center [1459, 330] width 8 height 13
click at [1492, 329] on polygon "Go to the Next Month" at bounding box center [1490, 330] width 8 height 13
click at [1341, 536] on button "29" at bounding box center [1342, 537] width 35 height 35
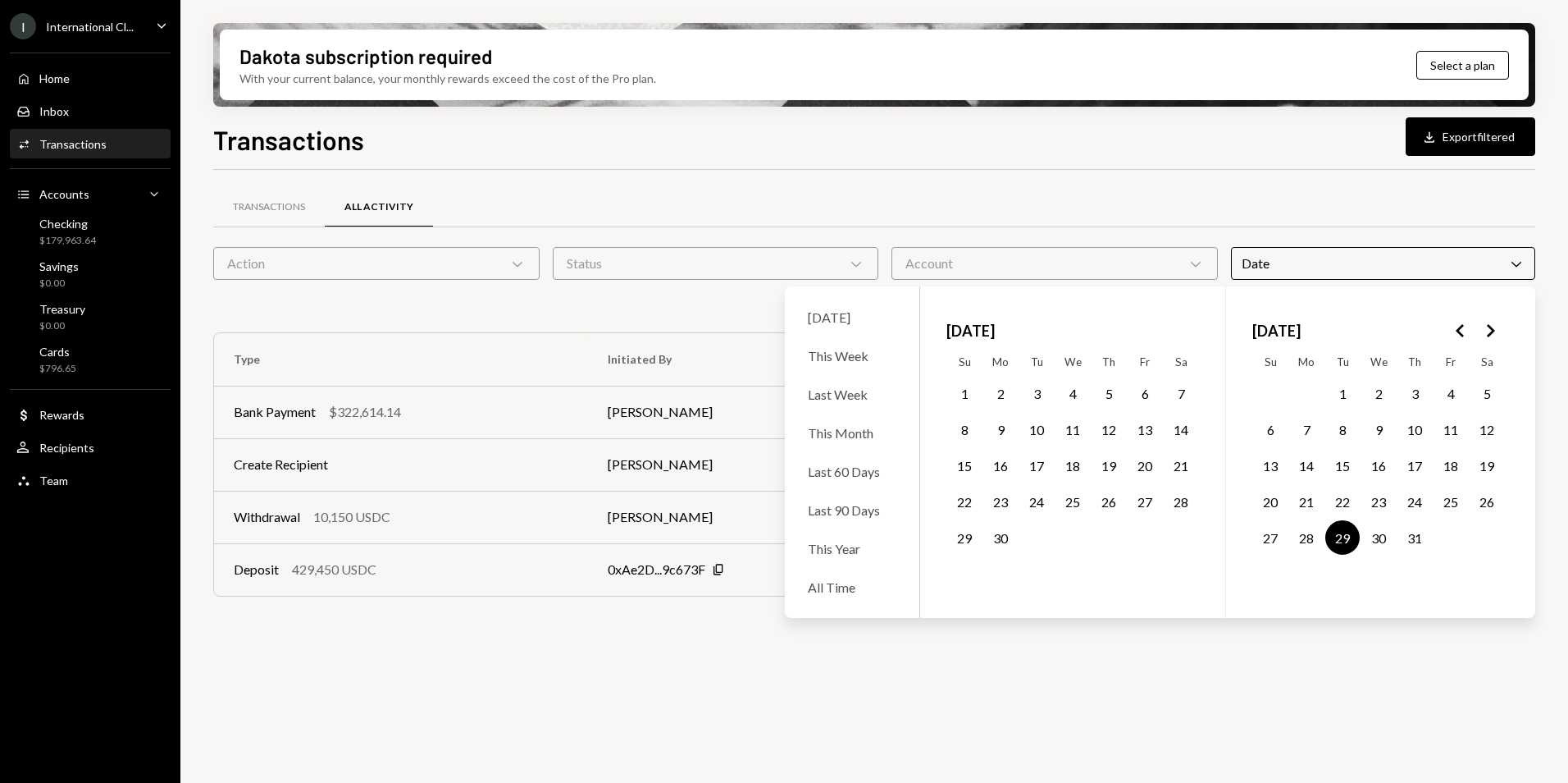
drag, startPoint x: 1045, startPoint y: 181, endPoint x: 902, endPoint y: 273, distance: 170.0
click at [1046, 181] on div "Transactions All Activity Action Chevron Down Status Chevron Down Account Chevr…" at bounding box center [874, 399] width 1322 height 459
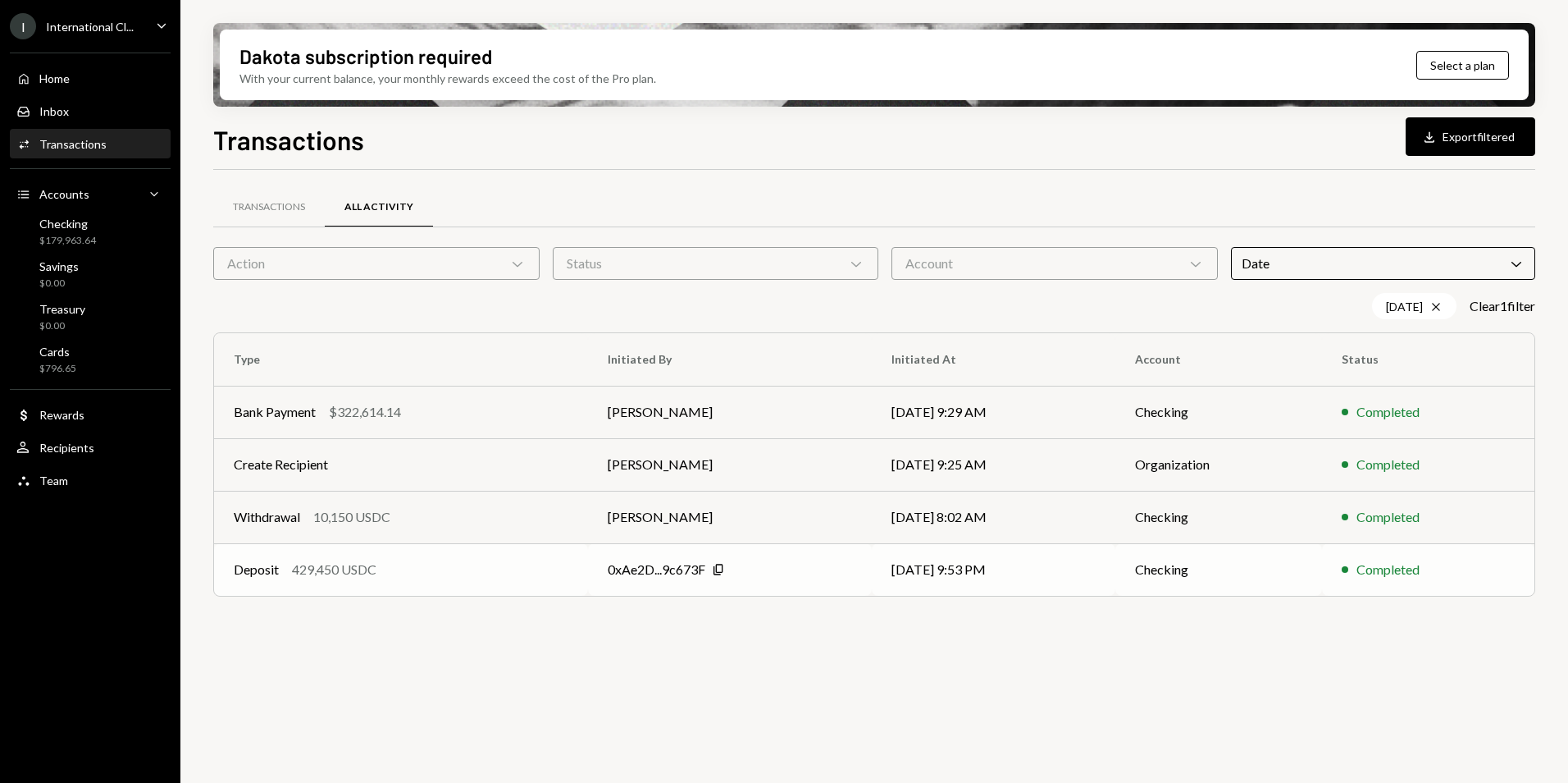
click at [776, 569] on div "0xAe2D...9c673F Copy" at bounding box center [730, 569] width 244 height 20
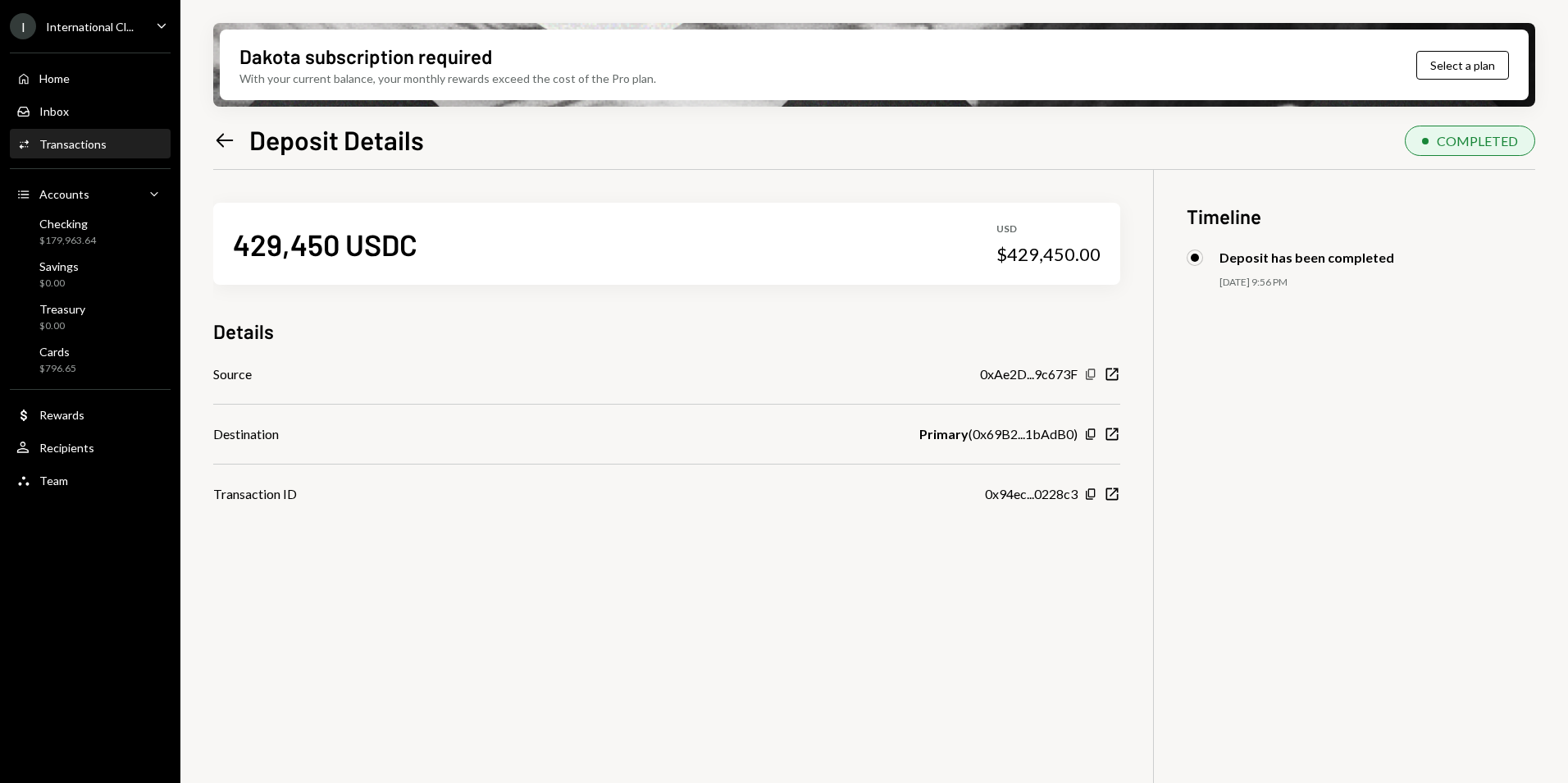
click at [1088, 375] on icon "button" at bounding box center [1090, 374] width 9 height 11
click at [1054, 293] on div "429,450 USDC USD $429,450.00 Details Source 0xAe2D...9c673F Copy New Window Des…" at bounding box center [667, 336] width 907 height 334
click at [477, 367] on div "Source 0xAe2D...9c673F Copy New Window" at bounding box center [667, 374] width 907 height 20
click at [220, 136] on icon at bounding box center [225, 140] width 17 height 14
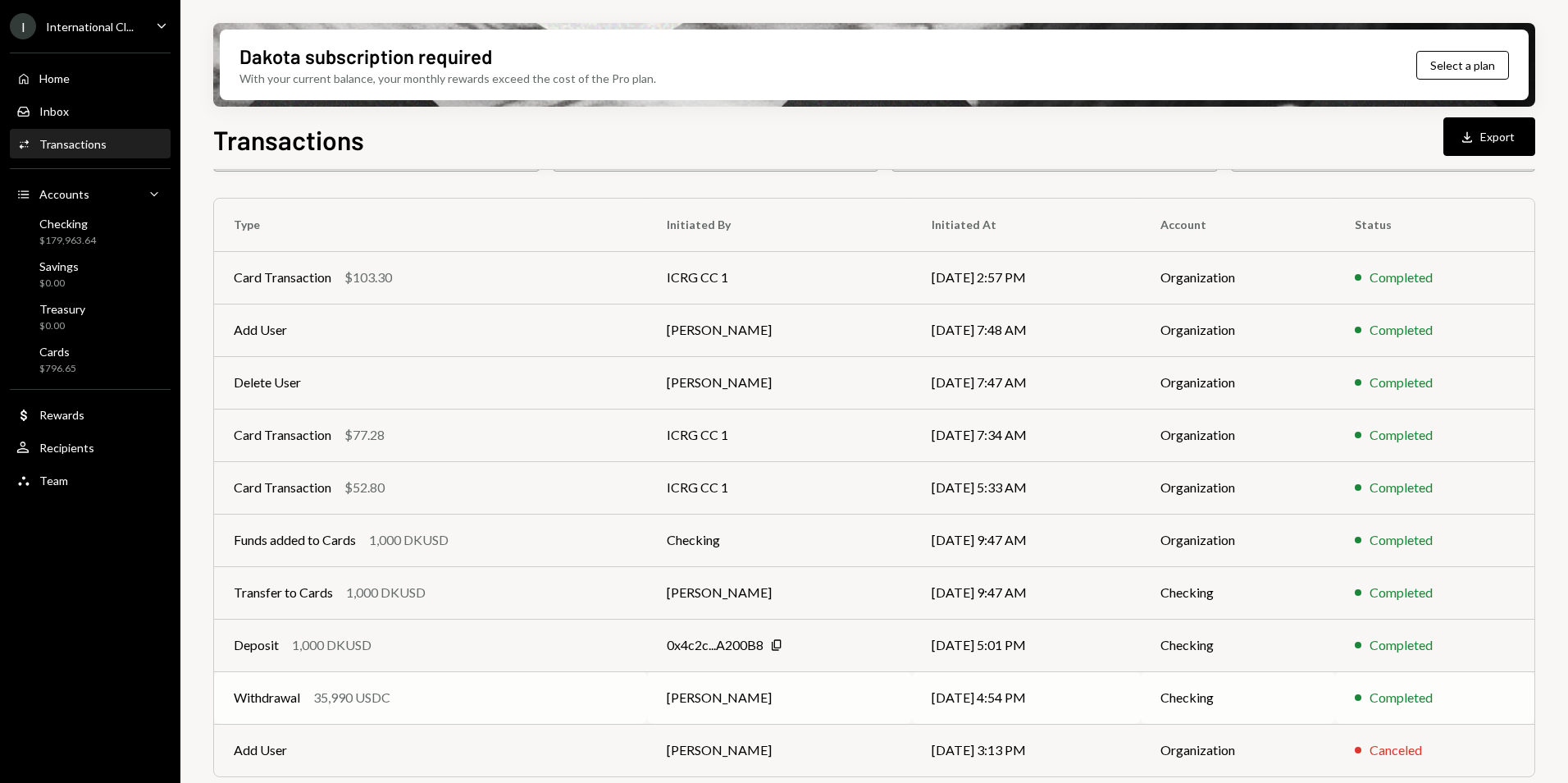
scroll to position [152, 0]
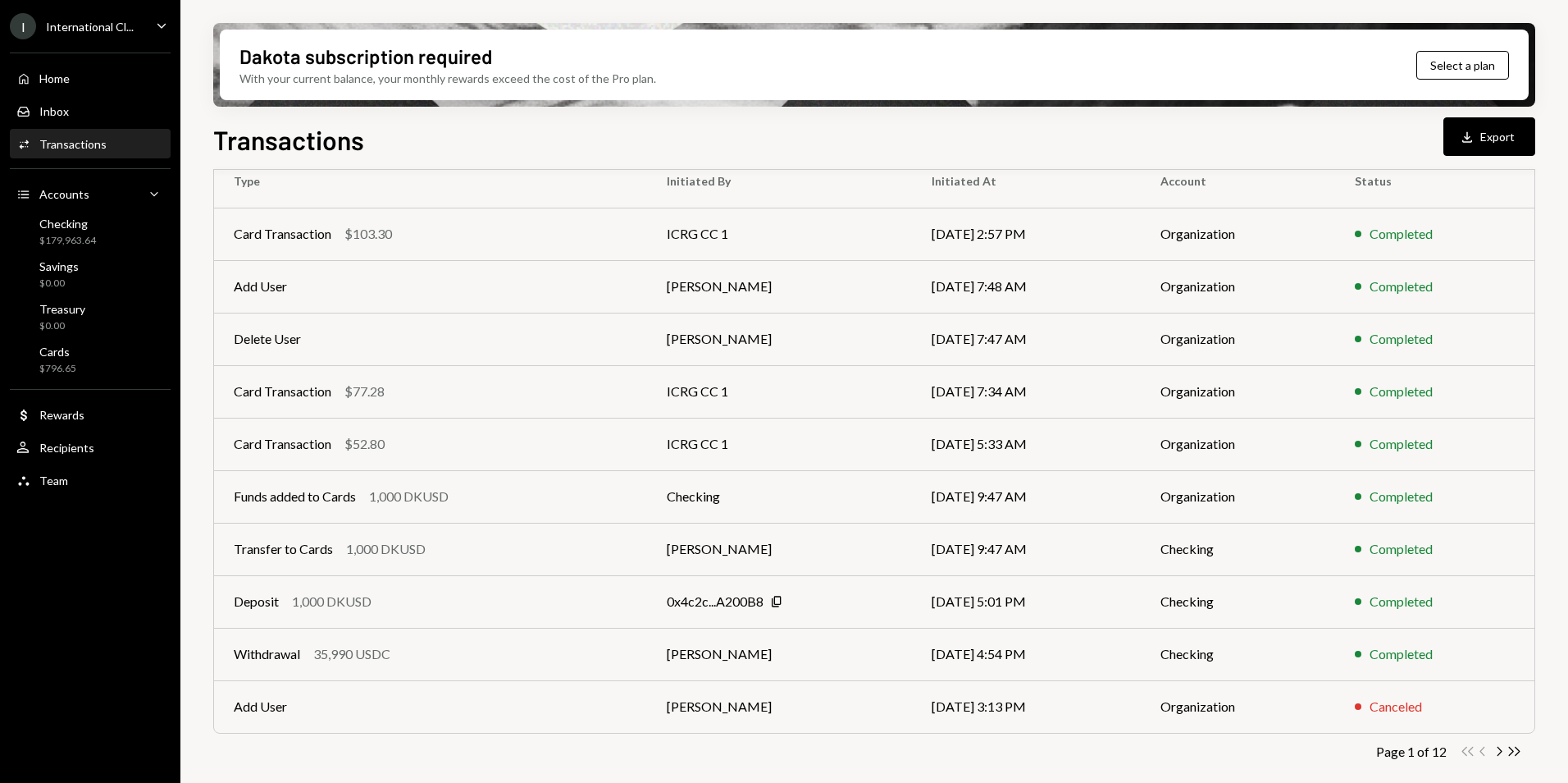
click at [546, 746] on div "Page 1 of 12 Double Arrow Left Chevron Left Chevron Right Double Arrow Right" at bounding box center [874, 751] width 1322 height 15
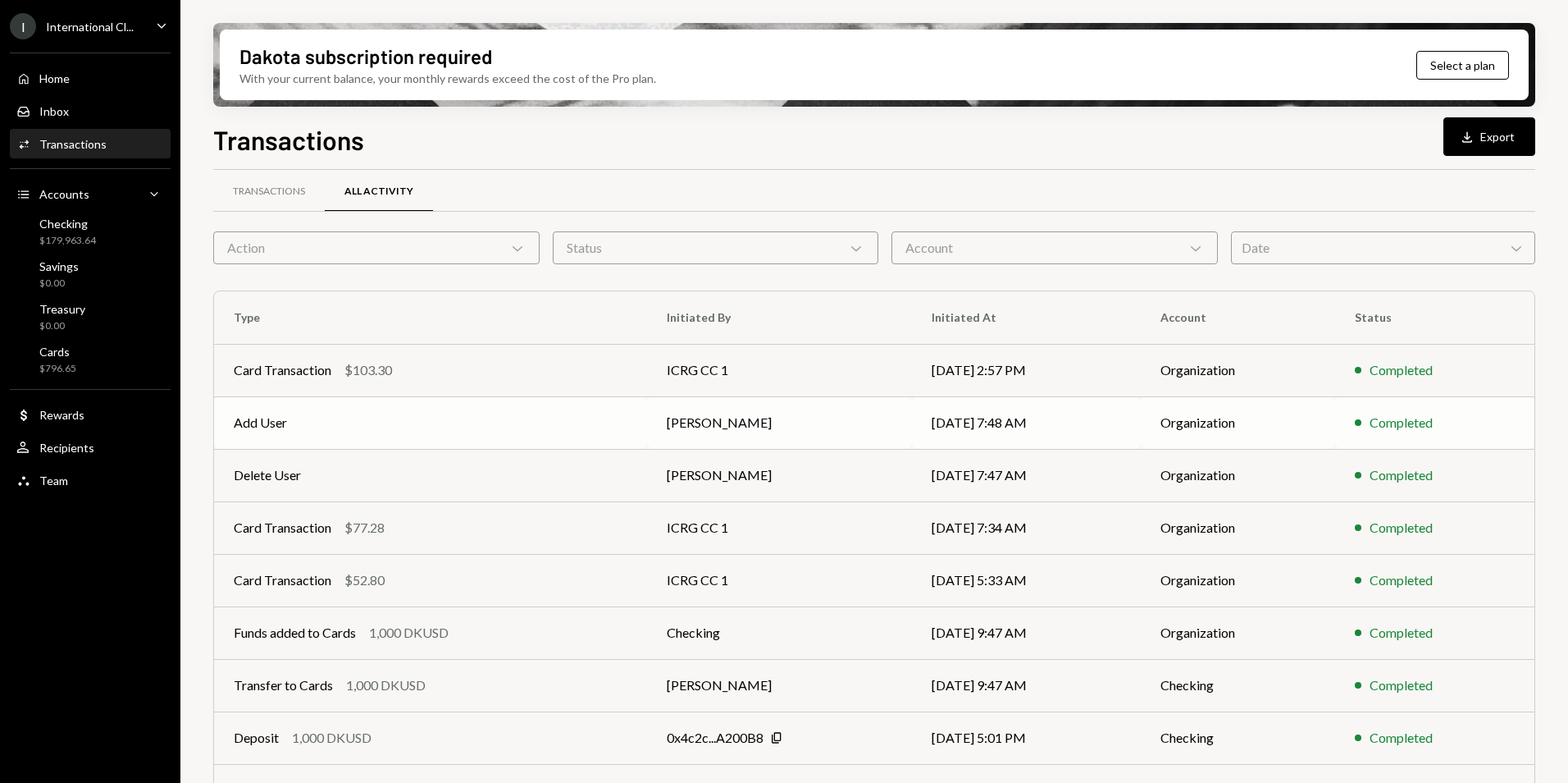
scroll to position [0, 0]
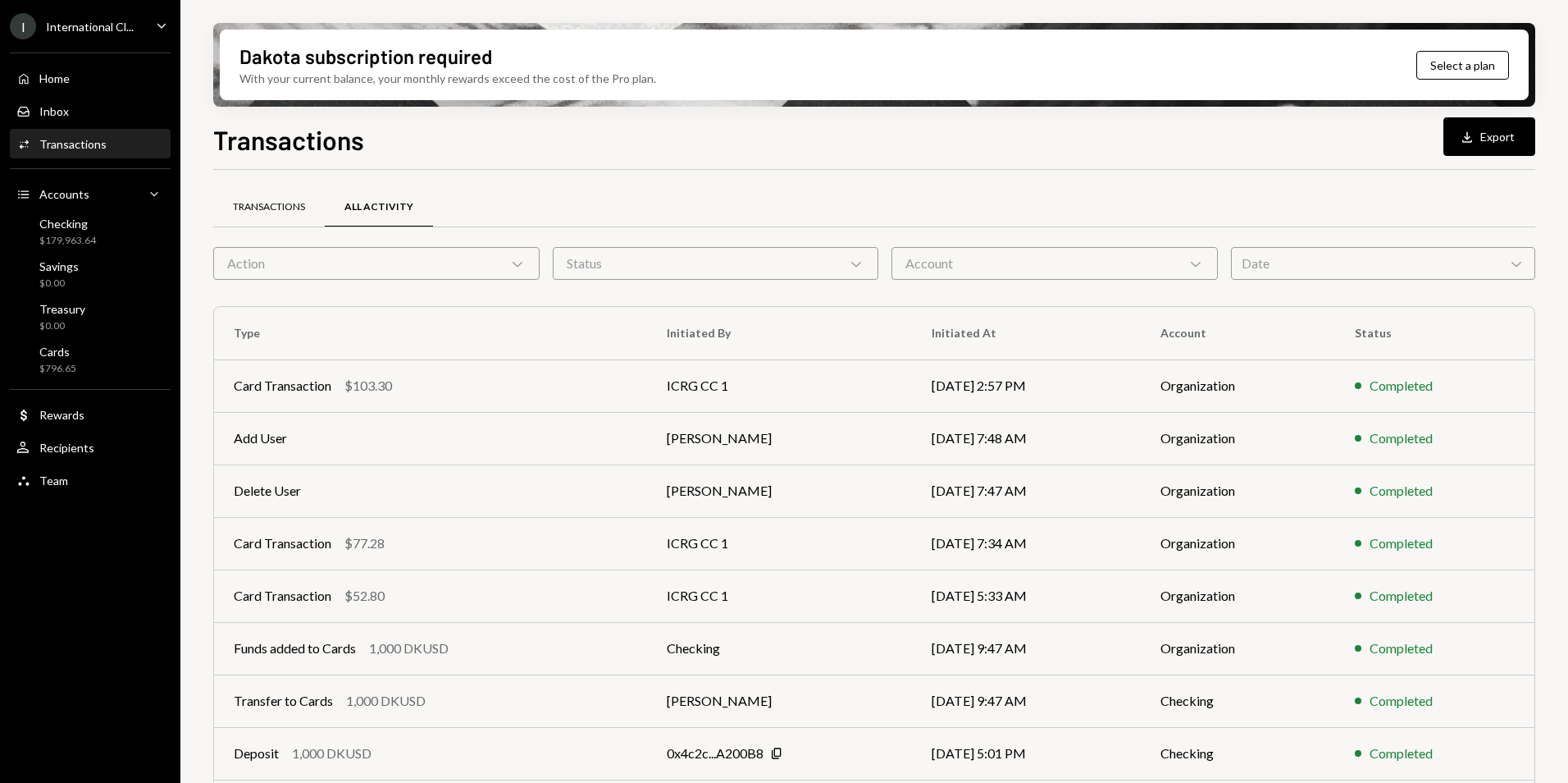
click at [273, 202] on div "Transactions" at bounding box center [268, 207] width 72 height 14
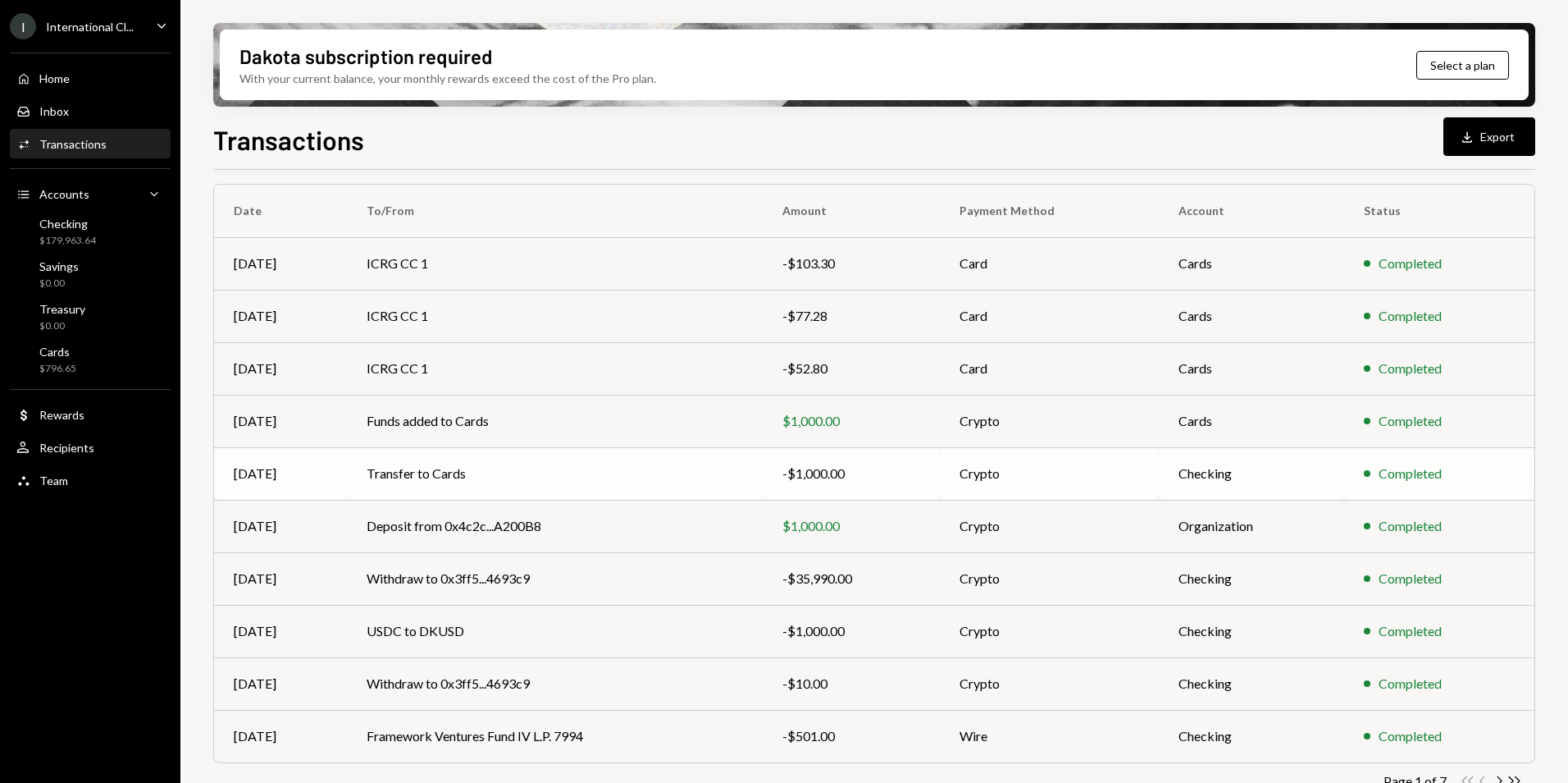
scroll to position [152, 0]
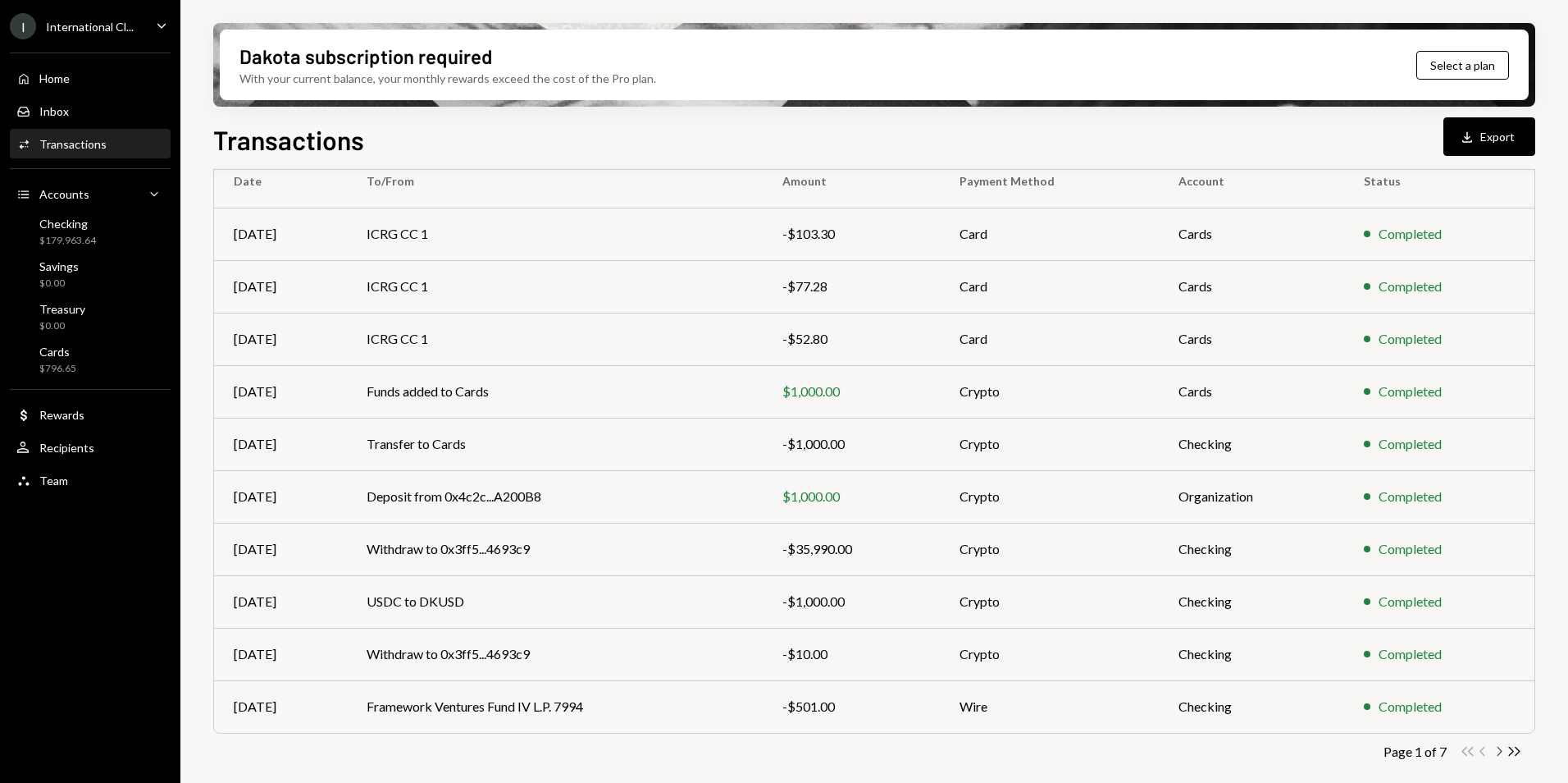
click at [1498, 754] on icon "Chevron Right" at bounding box center [1498, 751] width 15 height 15
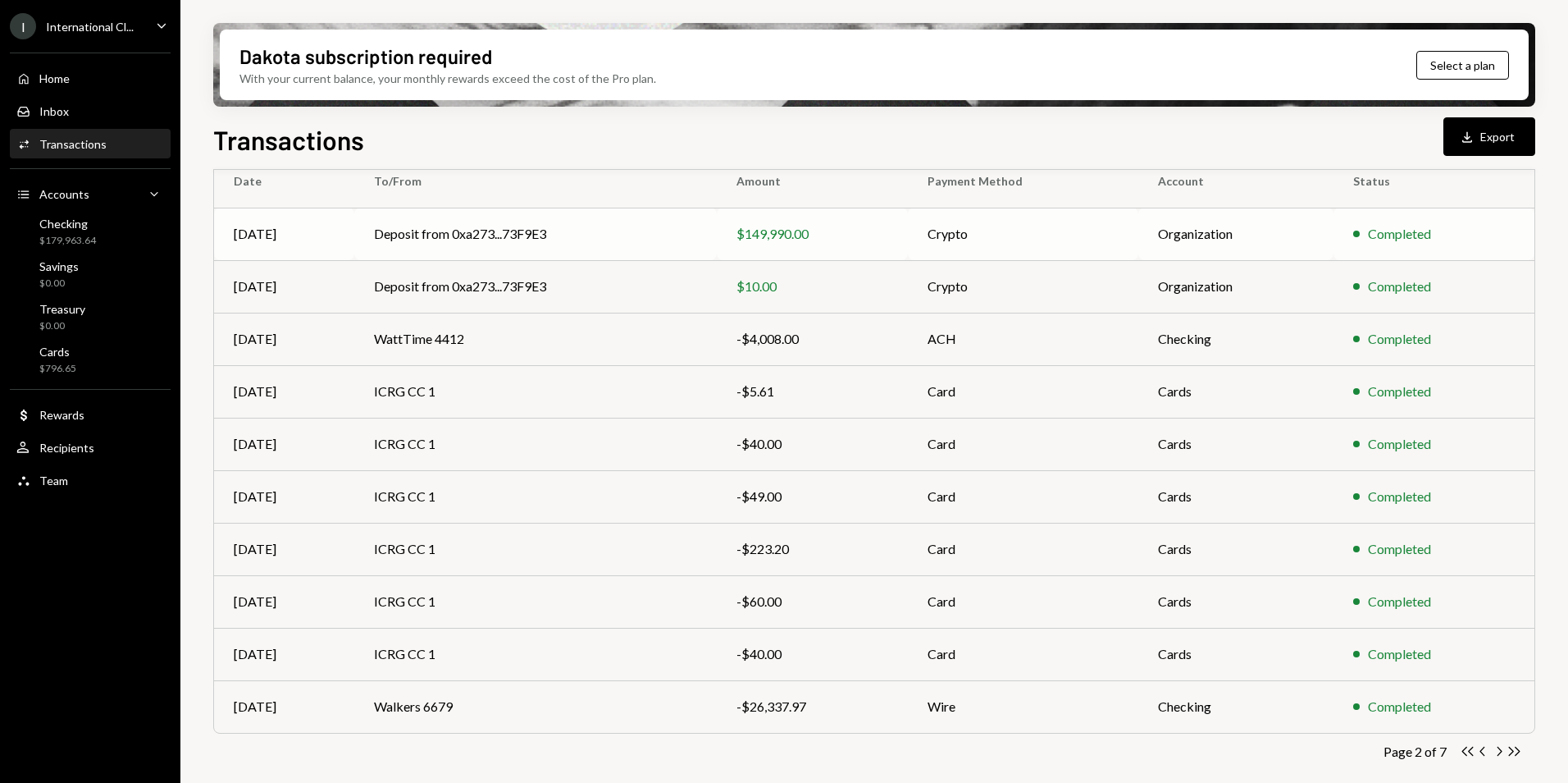
click at [591, 240] on td "Deposit from 0xa273...73F9E3" at bounding box center [535, 234] width 363 height 53
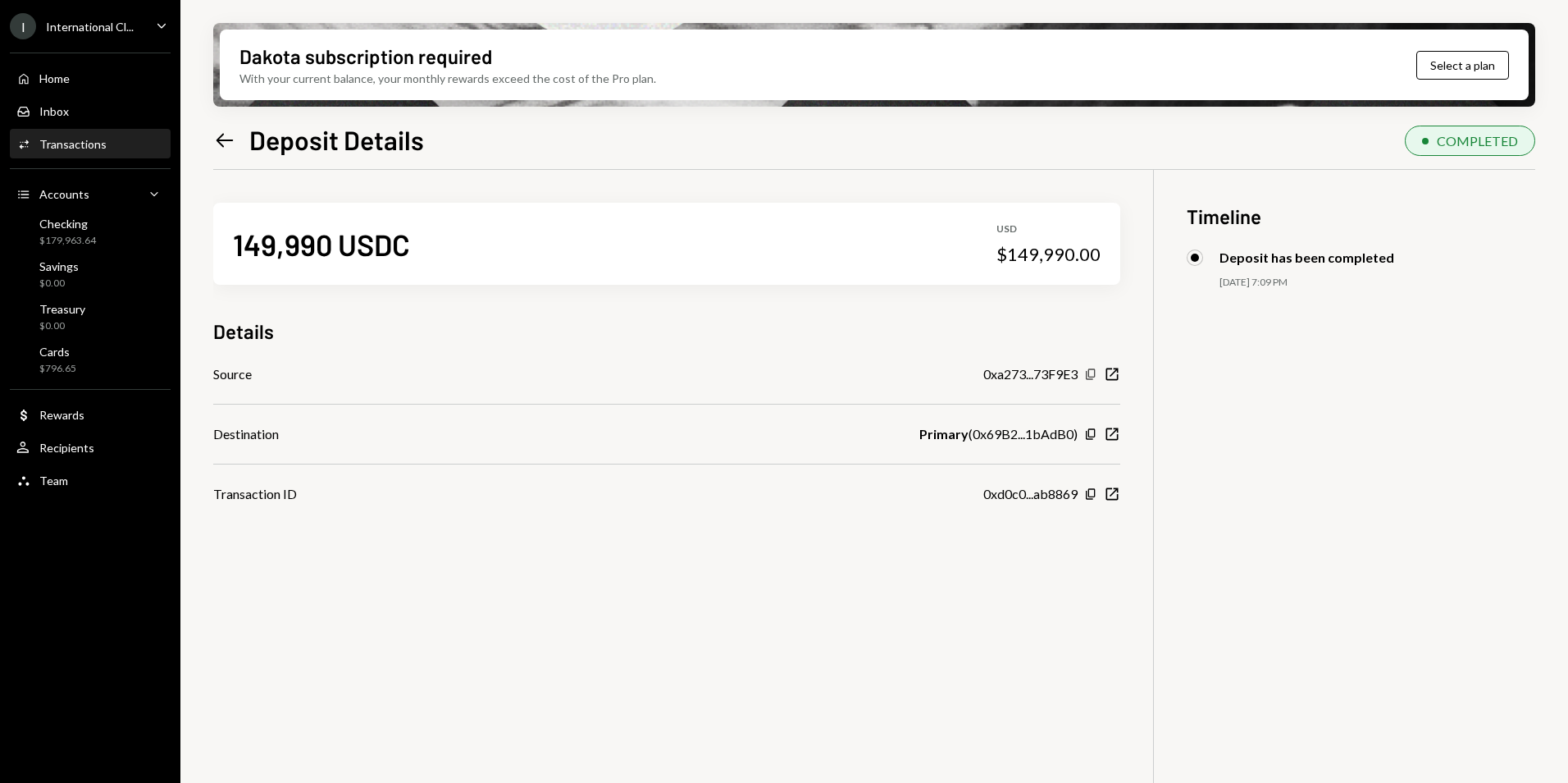
click at [1089, 375] on icon "button" at bounding box center [1090, 374] width 9 height 11
click at [218, 137] on icon "Left Arrow" at bounding box center [225, 140] width 23 height 23
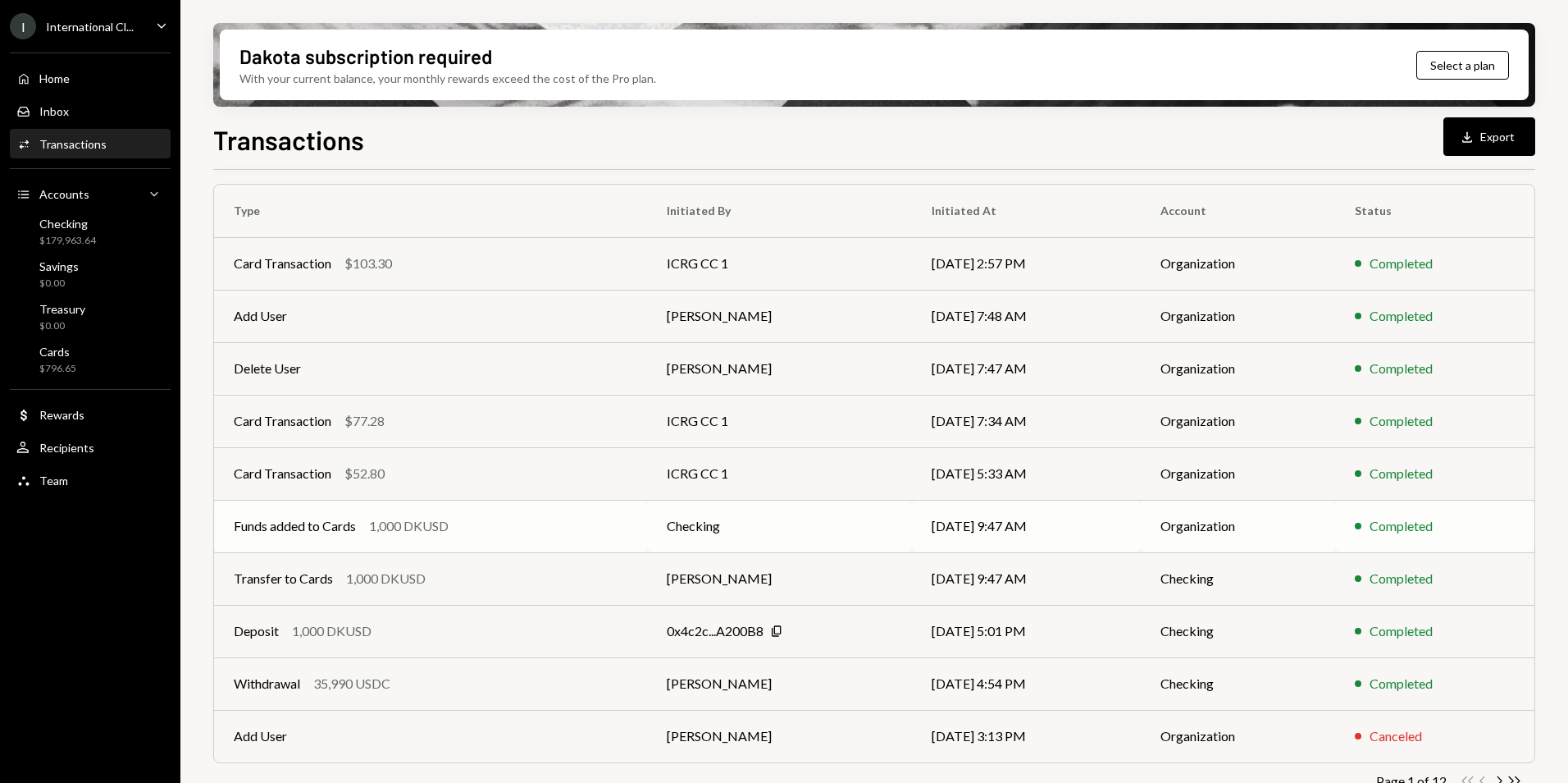
scroll to position [152, 0]
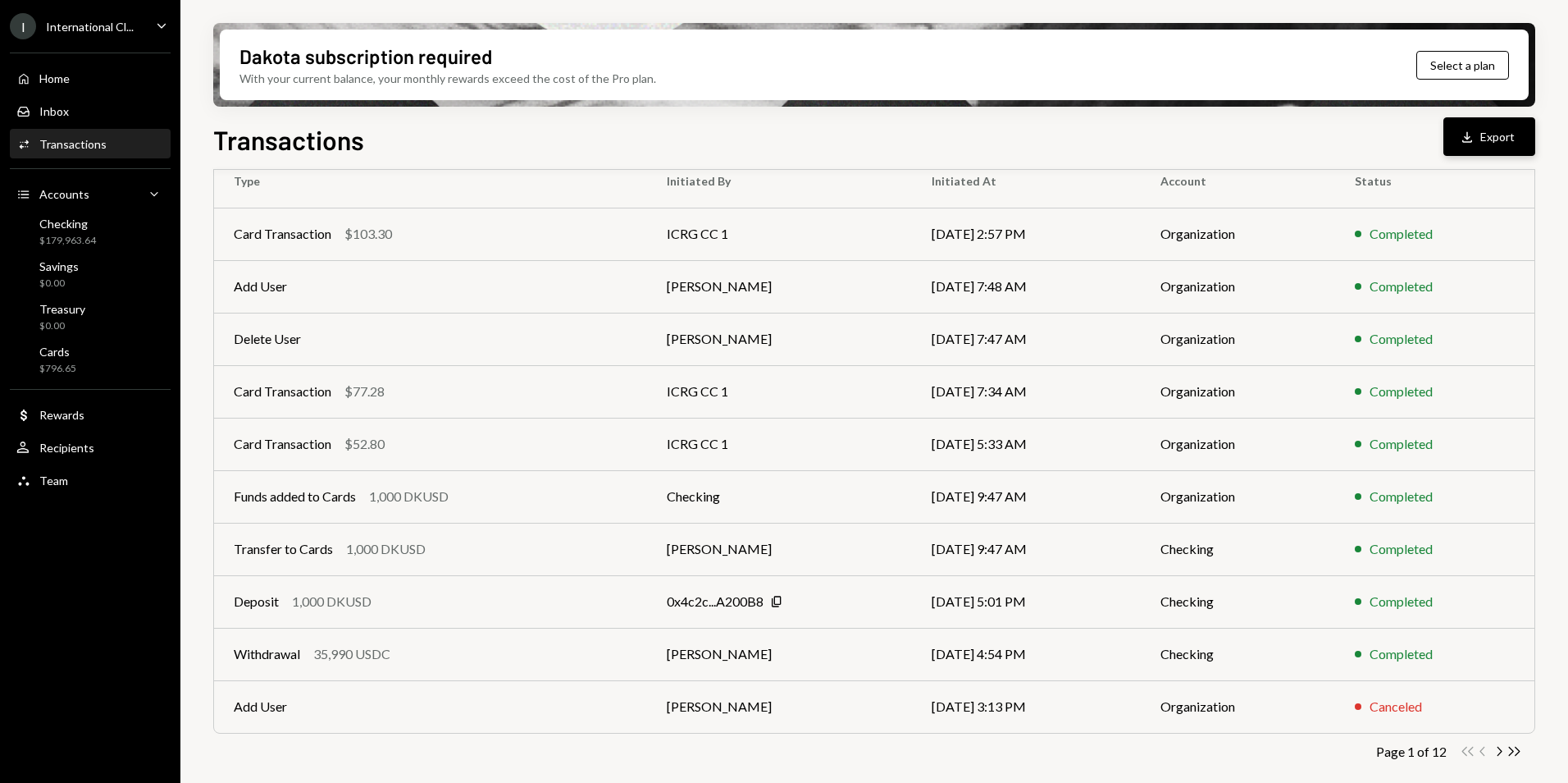
click at [1496, 136] on button "Download Export" at bounding box center [1489, 136] width 92 height 38
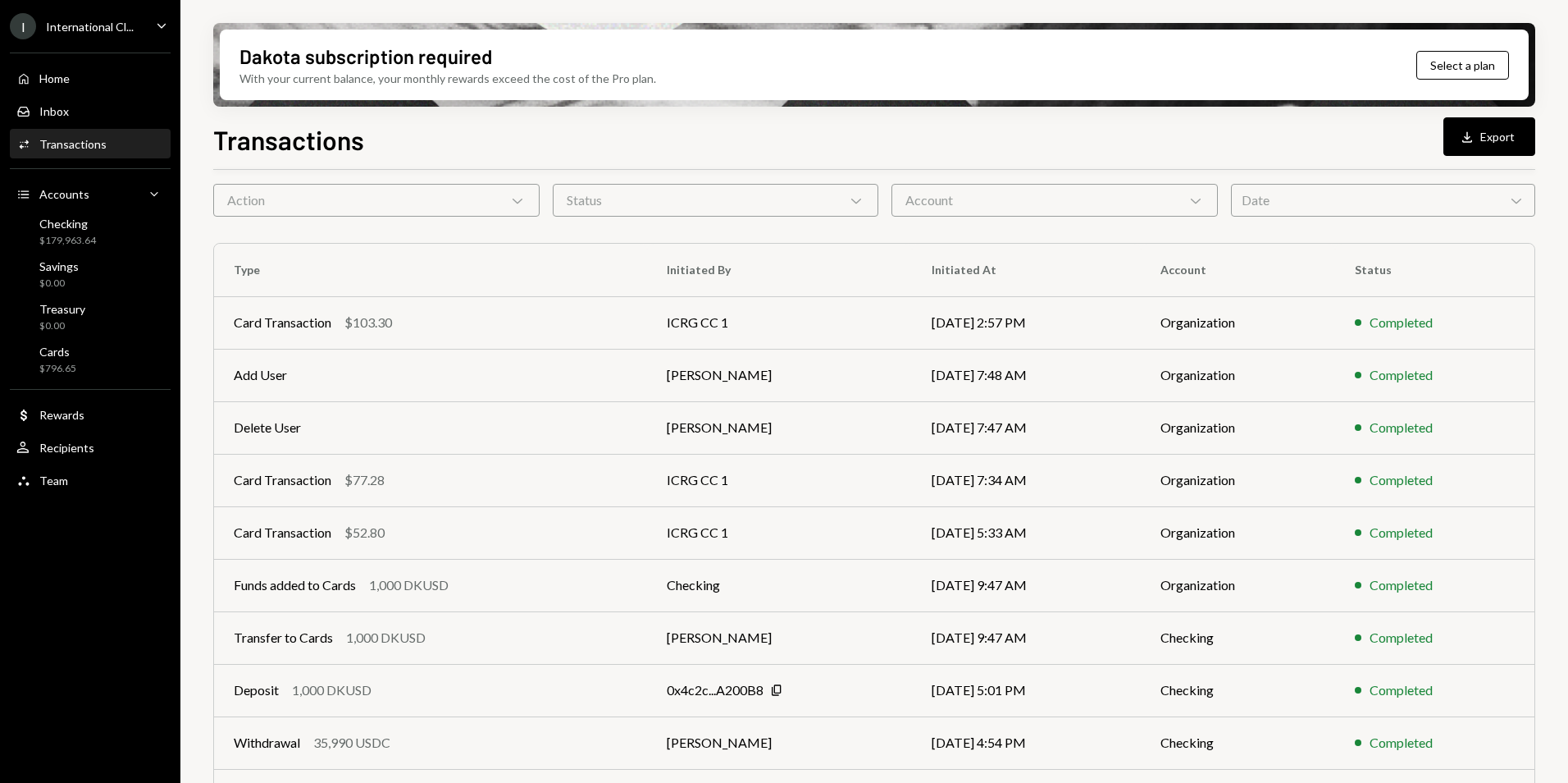
scroll to position [0, 0]
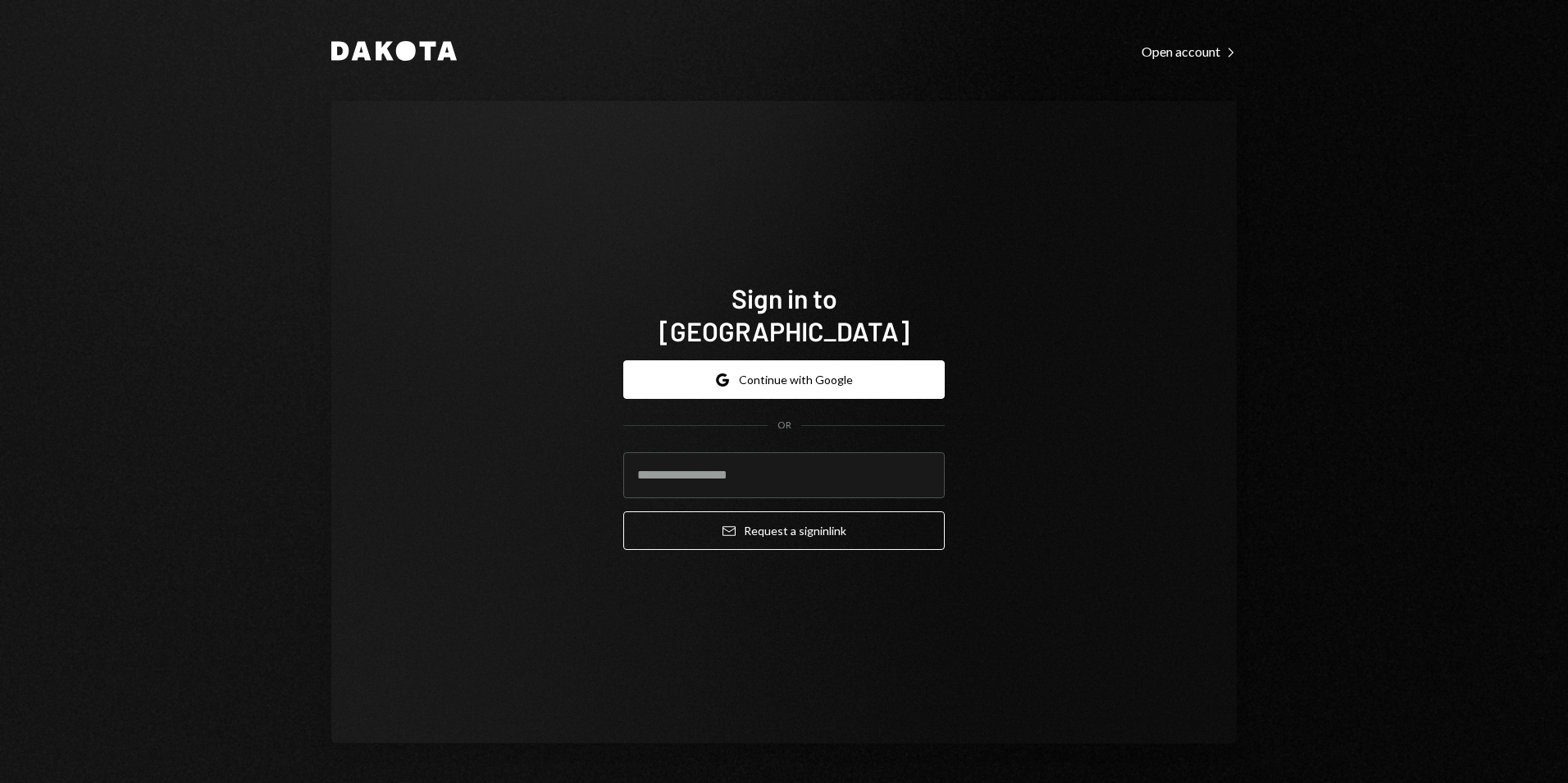
type input "**********"
drag, startPoint x: 811, startPoint y: 25, endPoint x: 877, endPoint y: 15, distance: 66.8
click at [812, 25] on div "**********" at bounding box center [784, 392] width 984 height 783
